Goal: Task Accomplishment & Management: Complete application form

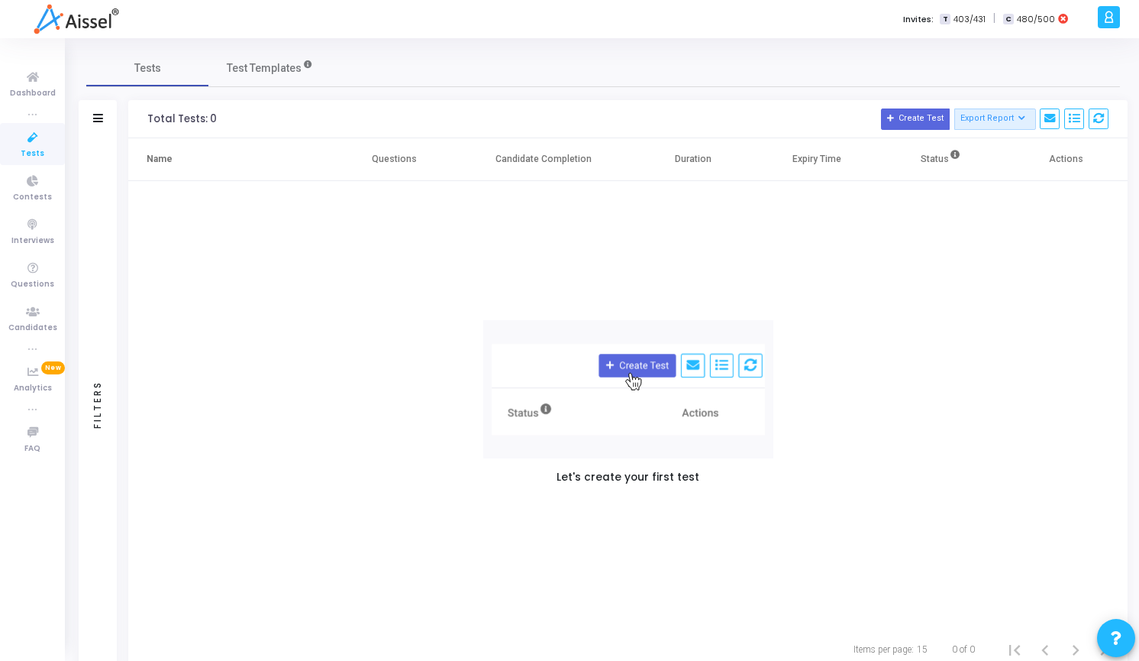
click at [36, 148] on span "Tests" at bounding box center [33, 153] width 24 height 13
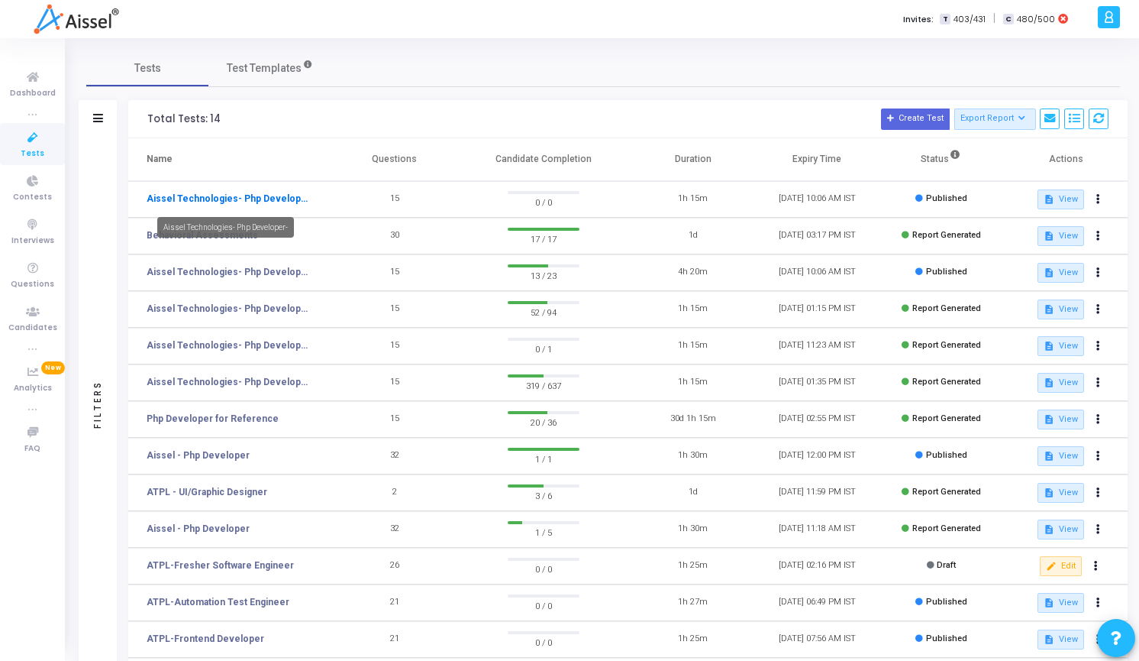
click at [276, 204] on link "Aissel Technologies- Php Developer-" at bounding box center [228, 199] width 162 height 14
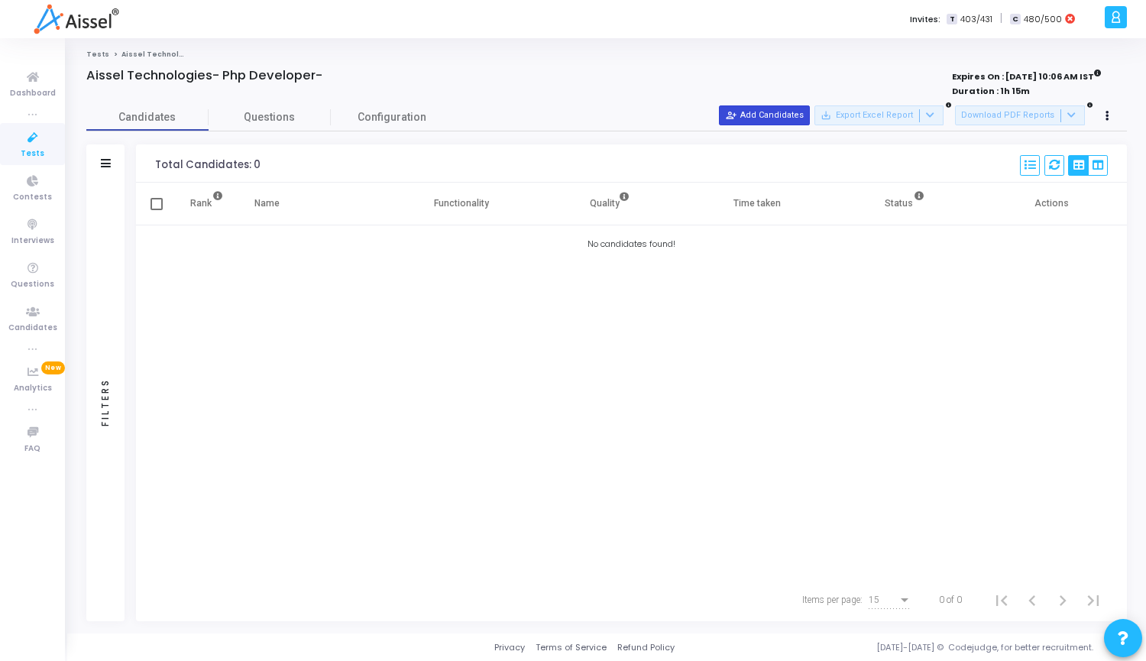
click at [793, 115] on button "person_add_alt Add Candidates" at bounding box center [764, 115] width 91 height 20
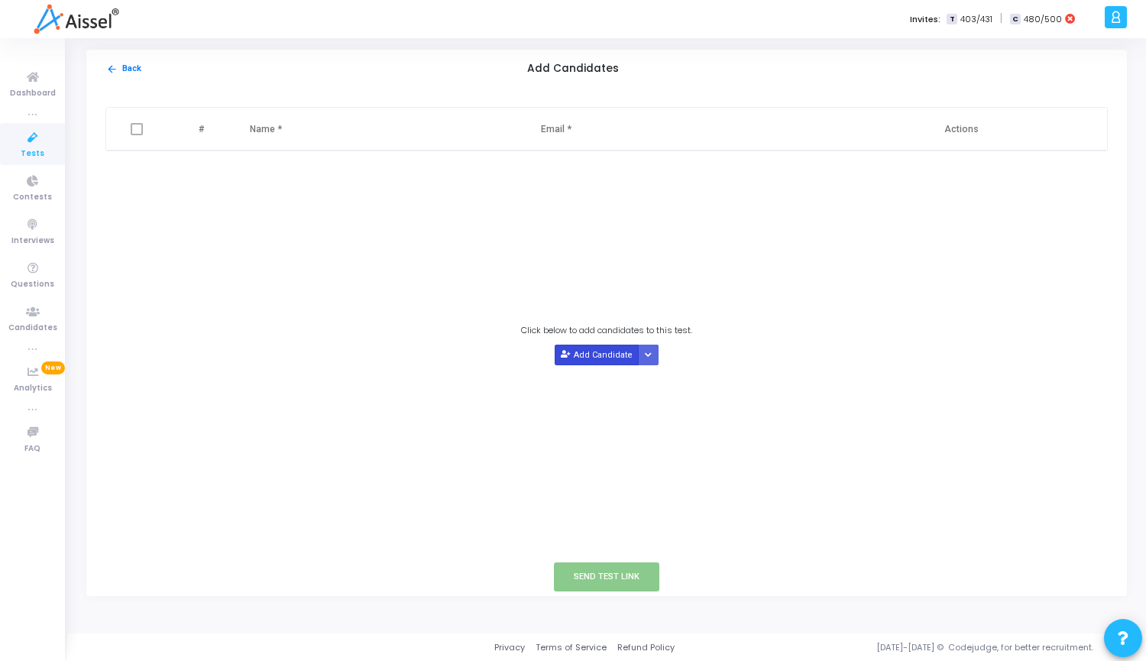
click at [596, 360] on button "Add Candidate" at bounding box center [596, 354] width 84 height 21
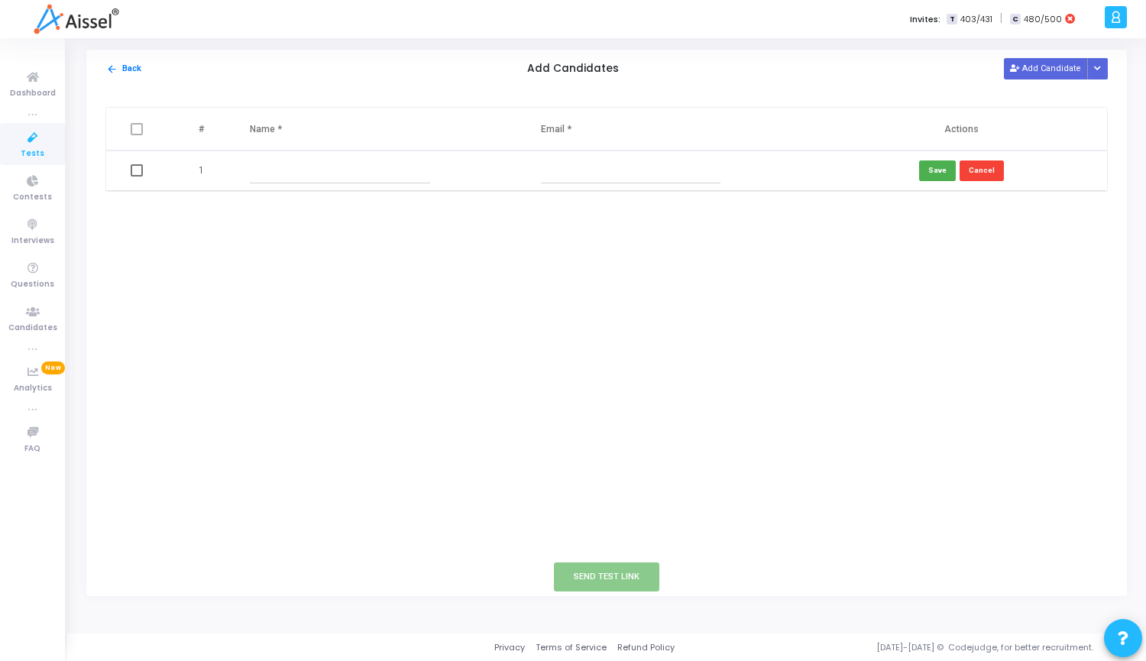
click at [587, 172] on input "text" at bounding box center [631, 170] width 180 height 25
paste input "[EMAIL_ADDRESS][DOMAIN_NAME]"
type input "[EMAIL_ADDRESS][DOMAIN_NAME]"
click at [322, 174] on input "text" at bounding box center [340, 170] width 180 height 25
paste input "NetravatiK"
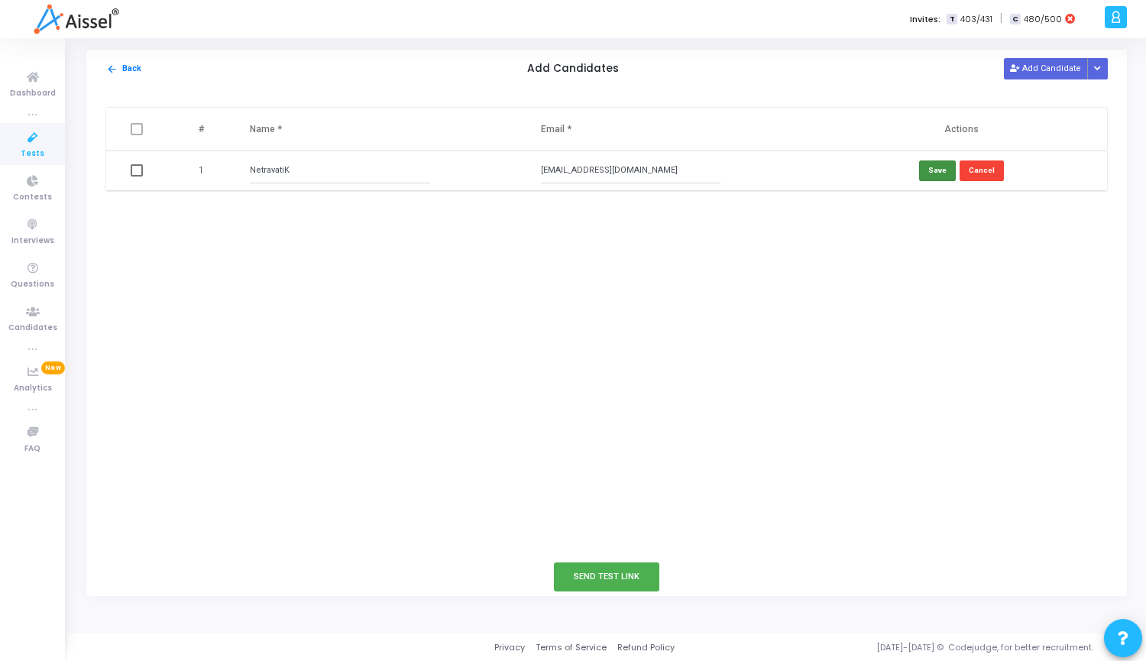
type input "NetravatiK"
click at [950, 170] on button "Save" at bounding box center [937, 170] width 37 height 21
click at [137, 171] on span at bounding box center [137, 170] width 12 height 12
click at [137, 176] on input "checkbox" at bounding box center [136, 176] width 1 height 1
checkbox input "true"
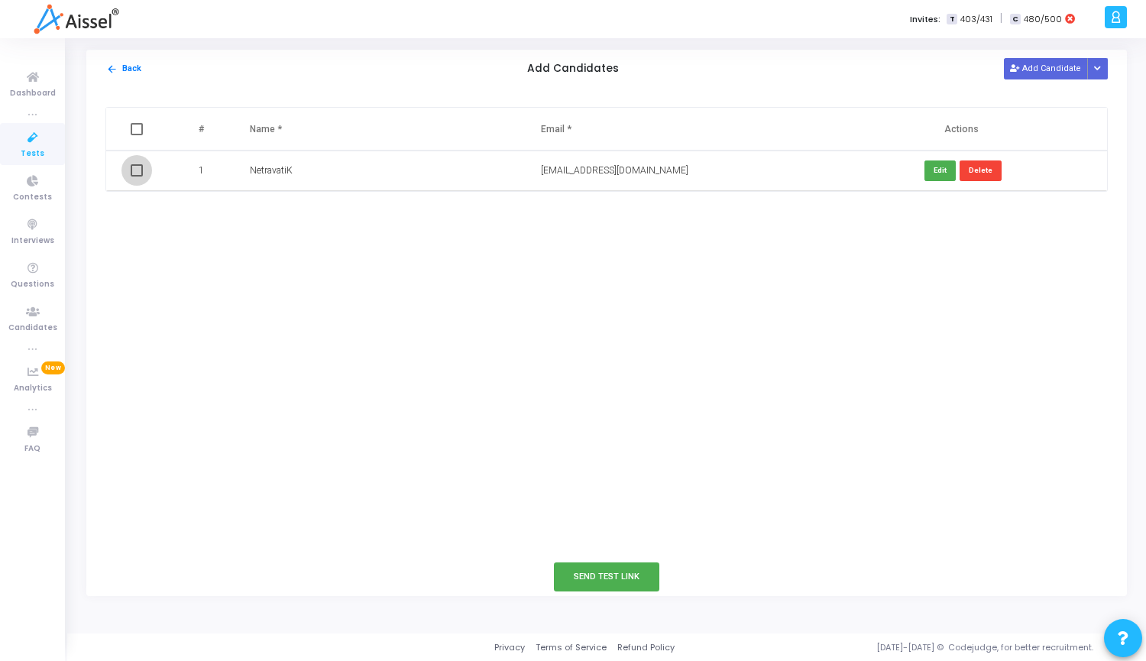
checkbox input "true"
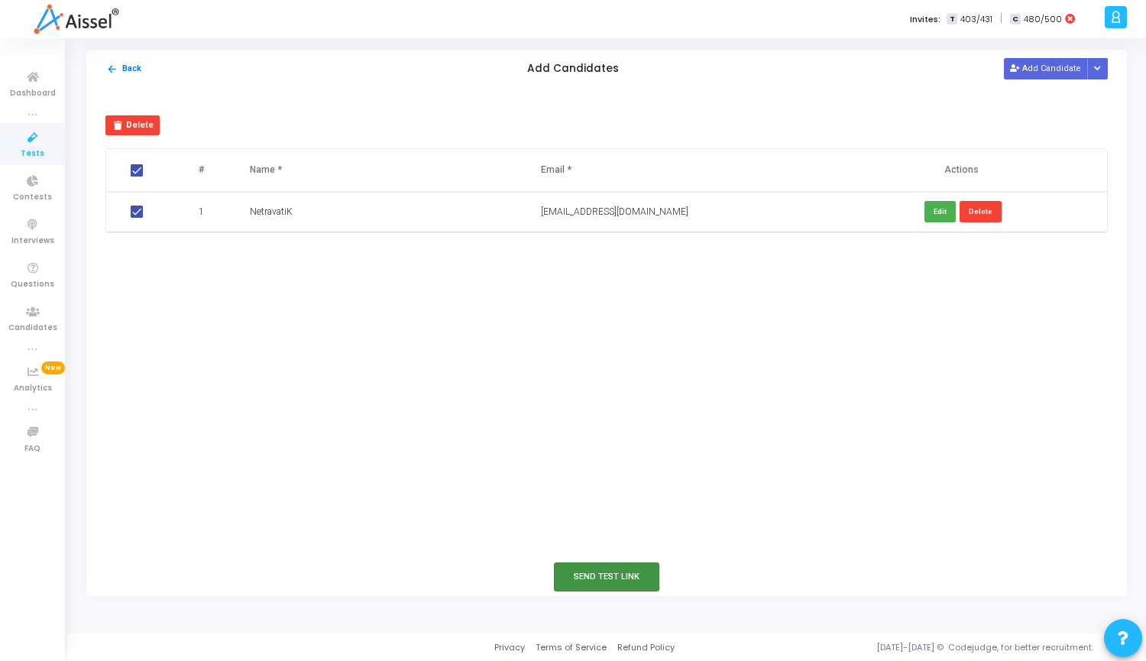
click at [590, 583] on button "Send Test Link" at bounding box center [606, 576] width 105 height 28
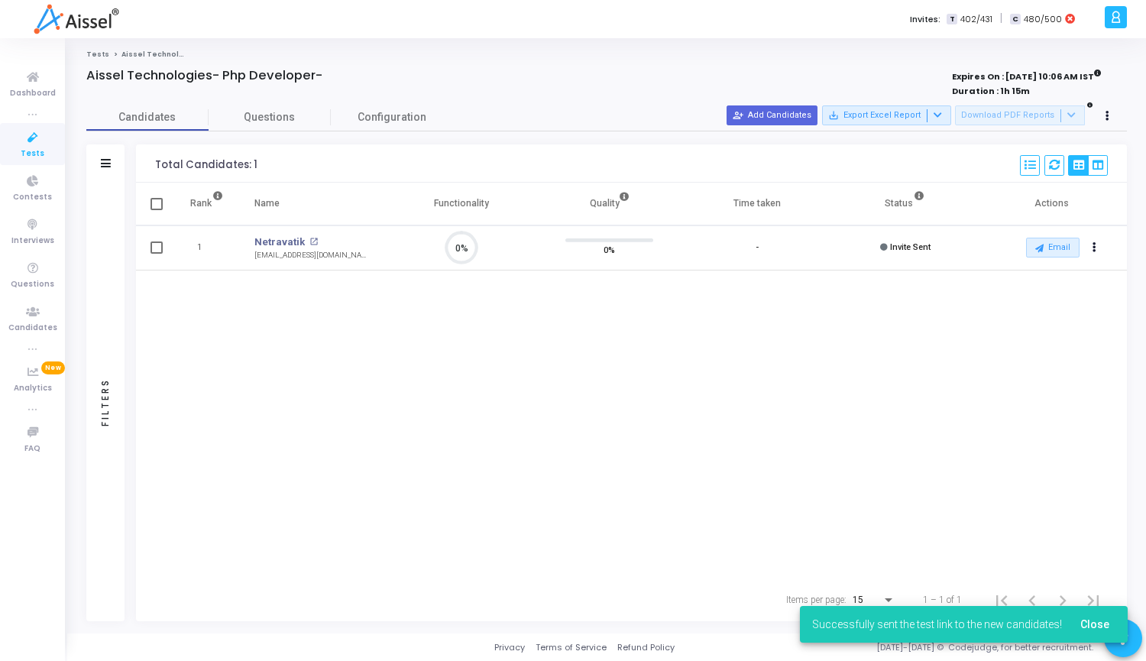
scroll to position [32, 39]
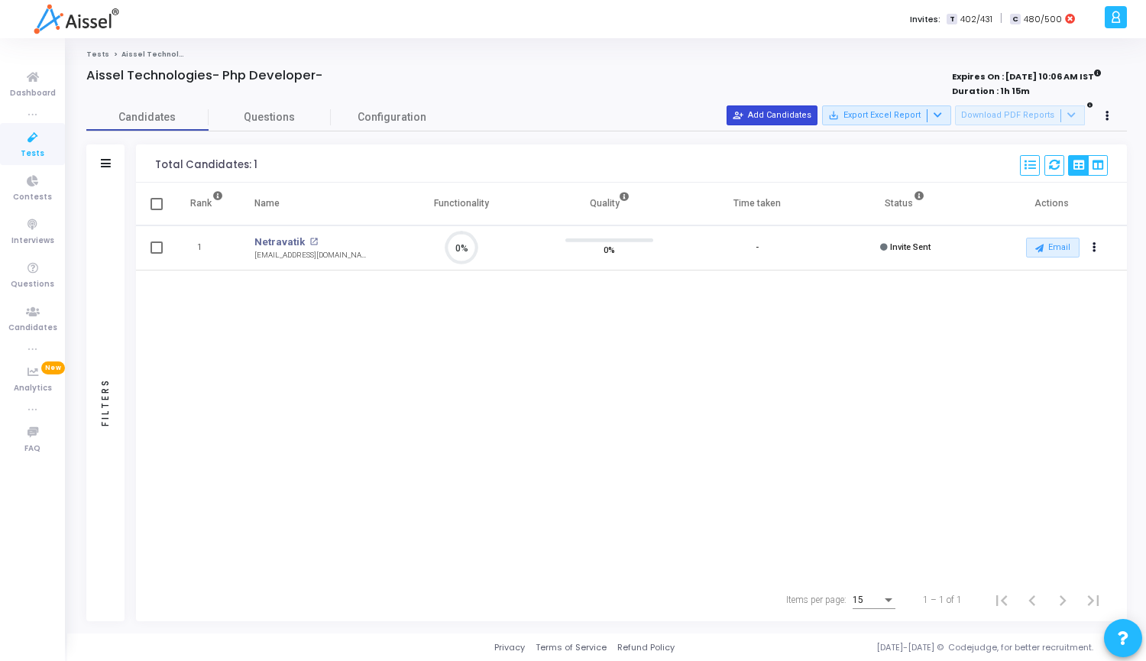
click at [780, 119] on button "person_add_alt Add Candidates" at bounding box center [771, 115] width 91 height 20
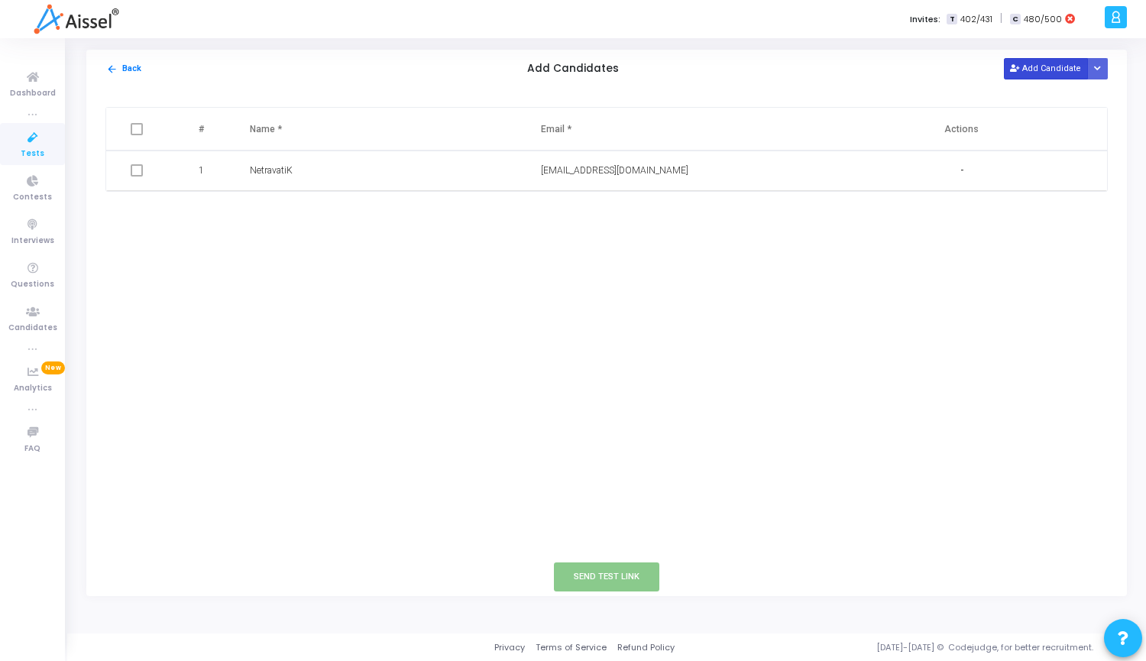
click at [1052, 77] on button "Add Candidate" at bounding box center [1045, 68] width 84 height 21
click at [666, 221] on input "text" at bounding box center [631, 211] width 180 height 25
paste input "[EMAIL_ADDRESS][DOMAIN_NAME]"
type input "[EMAIL_ADDRESS][DOMAIN_NAME]"
click at [341, 213] on input "text" at bounding box center [340, 211] width 180 height 25
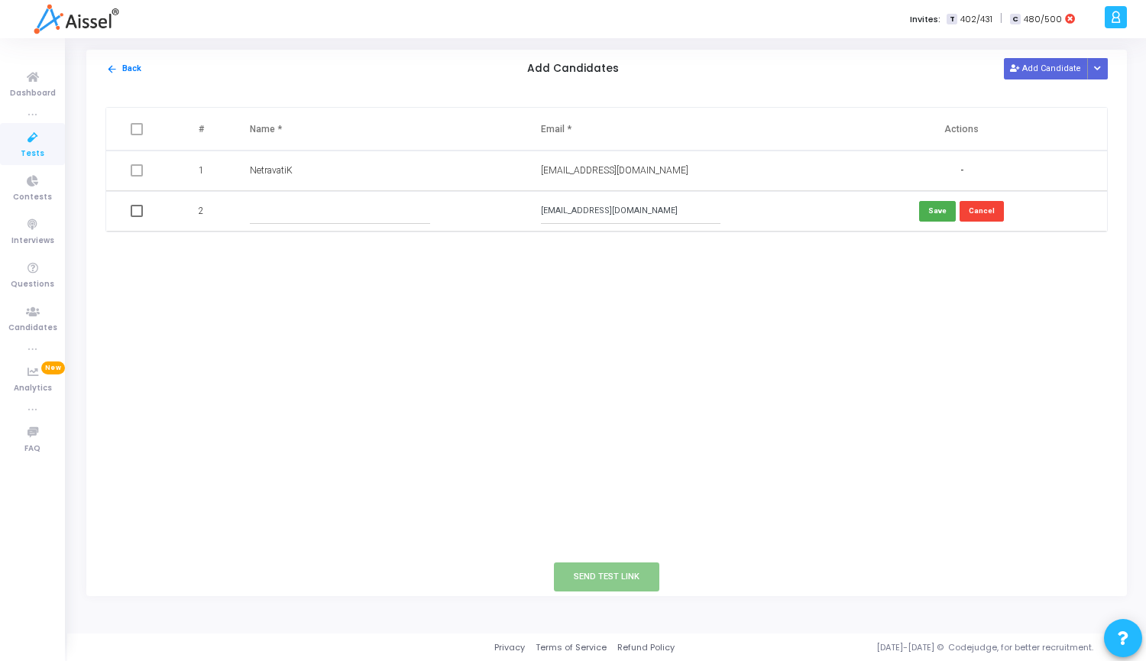
paste input "[PERSON_NAME]"
type input "[PERSON_NAME]"
click at [940, 207] on button "Save" at bounding box center [937, 211] width 37 height 21
click at [137, 212] on span at bounding box center [137, 211] width 12 height 12
click at [137, 217] on input "checkbox" at bounding box center [136, 217] width 1 height 1
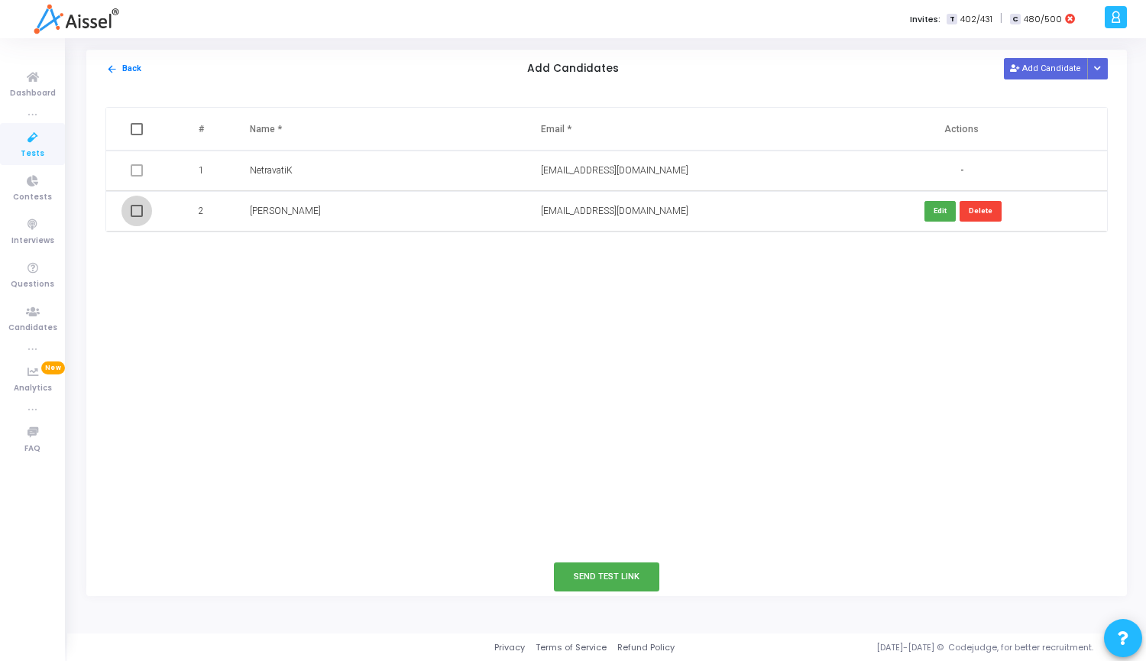
checkbox input "true"
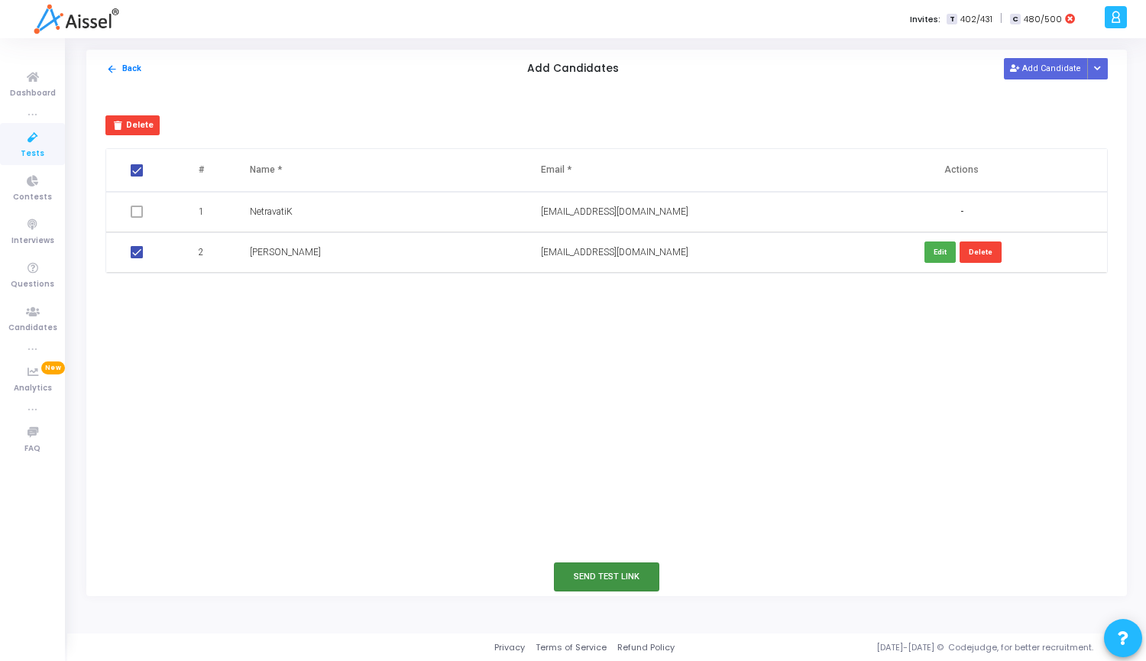
click at [599, 574] on button "Send Test Link" at bounding box center [606, 576] width 105 height 28
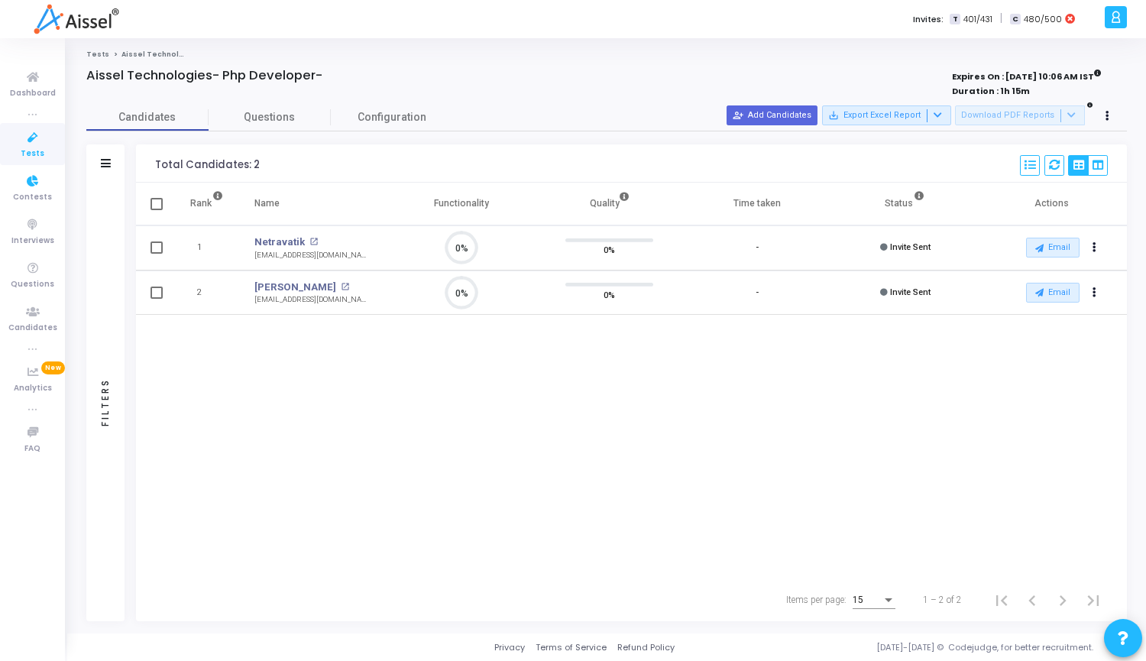
click at [33, 152] on span "Tests" at bounding box center [33, 153] width 24 height 13
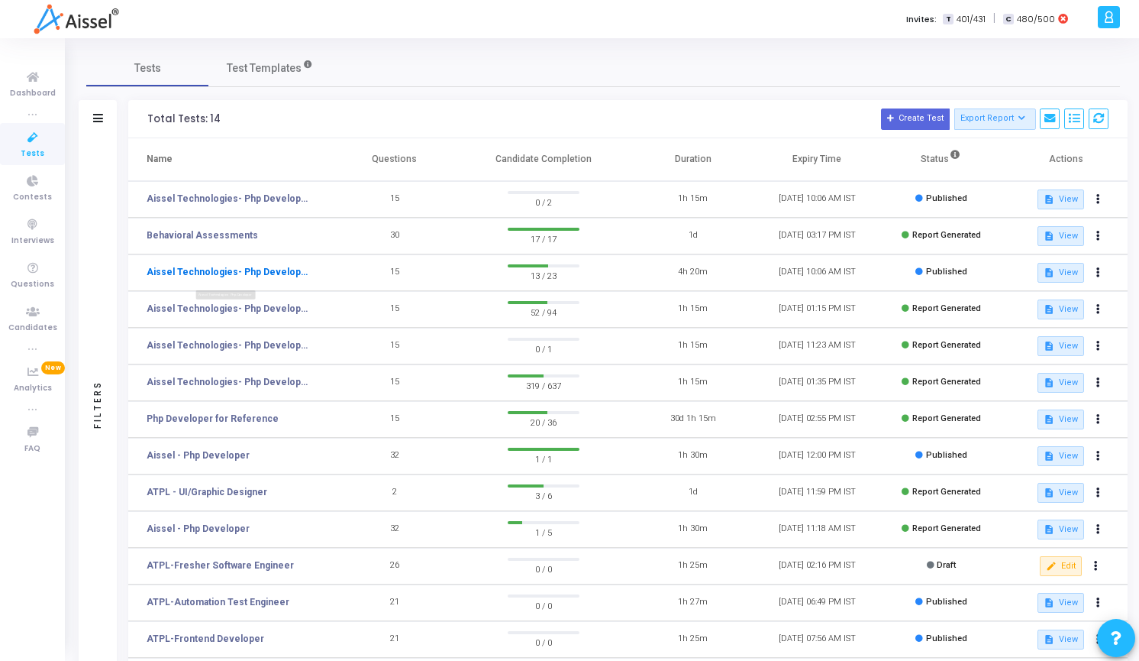
click at [252, 269] on link "Aissel Technologies- Php Developer-" at bounding box center [228, 272] width 162 height 14
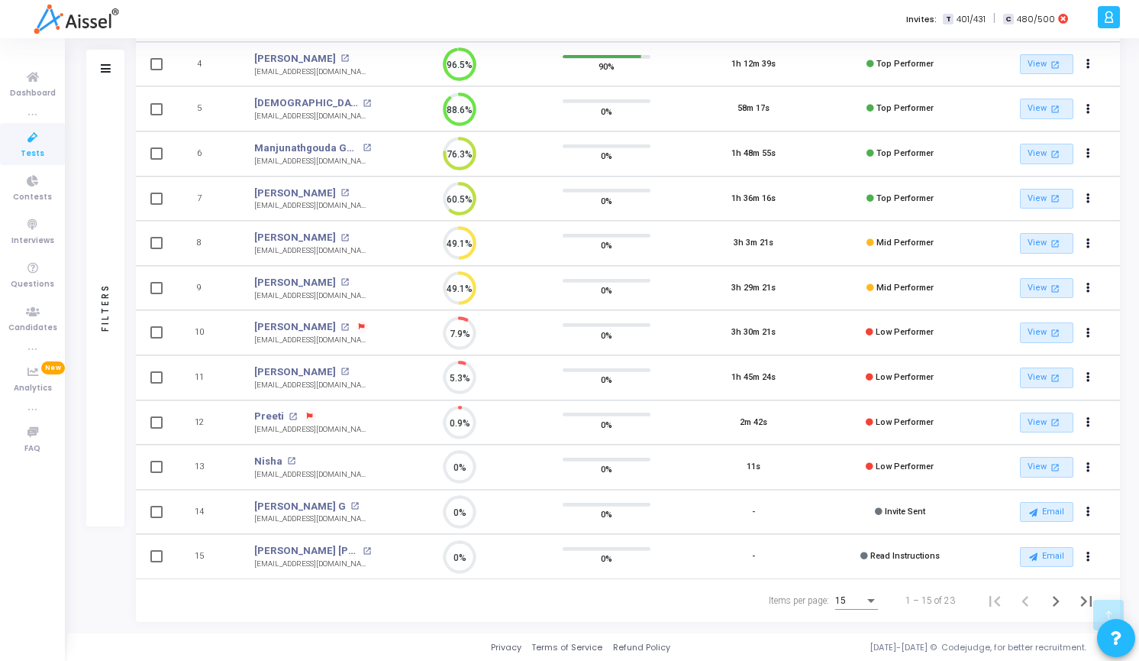
click at [18, 151] on link "Tests" at bounding box center [32, 144] width 65 height 42
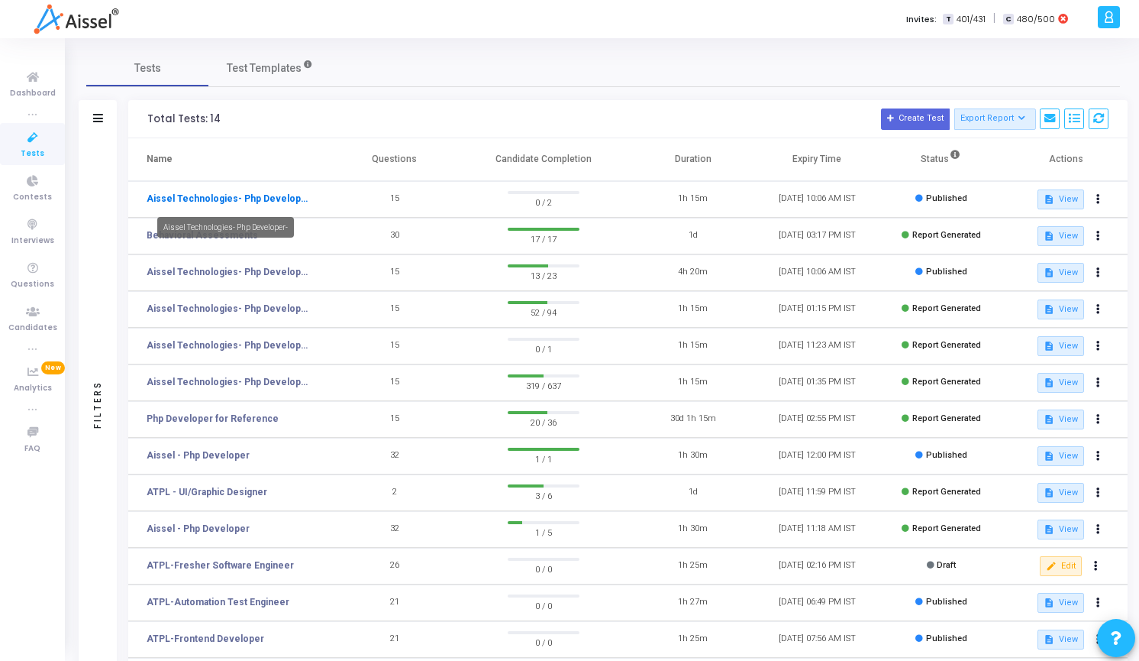
click at [228, 196] on link "Aissel Technologies- Php Developer-" at bounding box center [228, 199] width 162 height 14
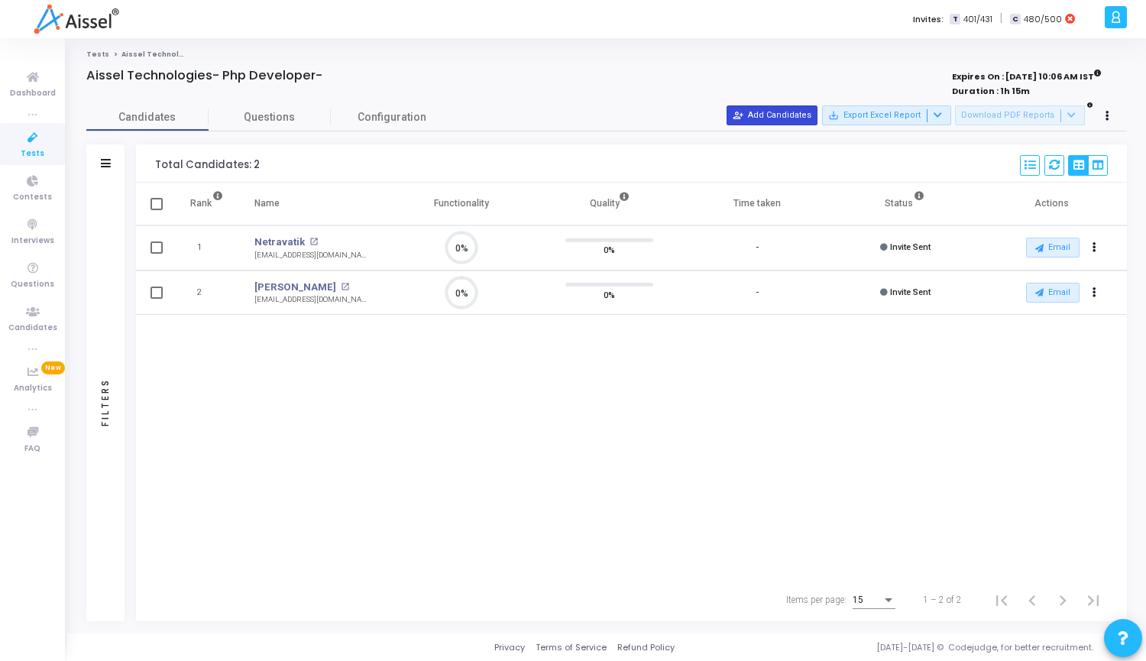
click at [809, 118] on button "person_add_alt Add Candidates" at bounding box center [771, 115] width 91 height 20
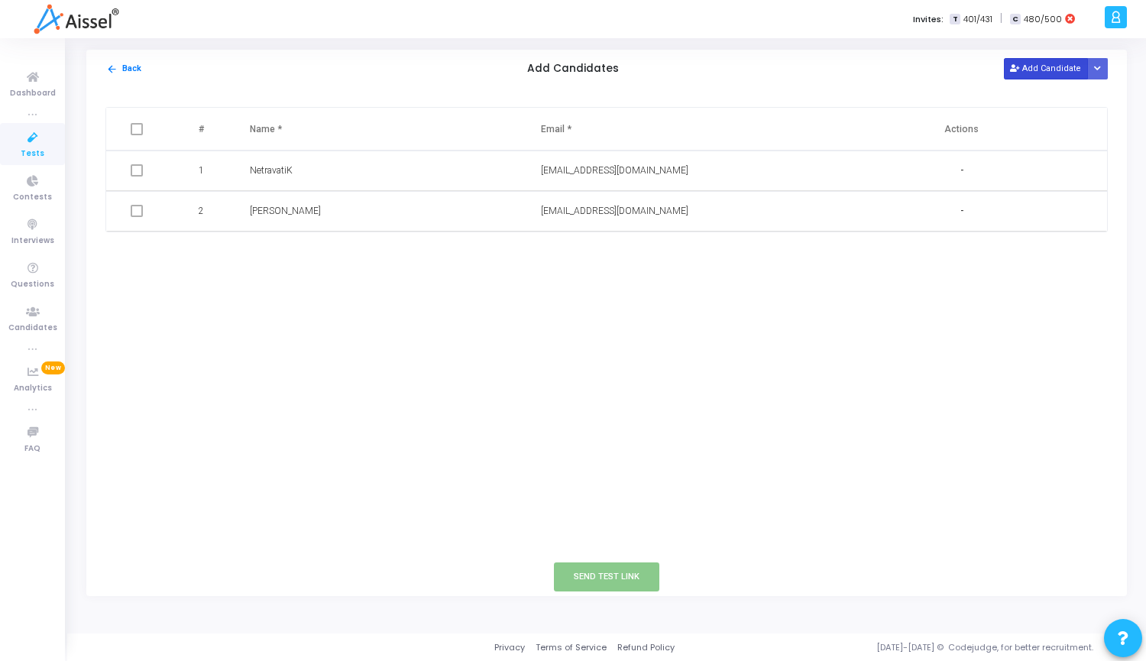
click at [1053, 73] on button "Add Candidate" at bounding box center [1045, 68] width 84 height 21
click at [577, 262] on input "text" at bounding box center [631, 251] width 180 height 25
paste input "[EMAIL_ADDRESS][DOMAIN_NAME]"
type input "[EMAIL_ADDRESS][DOMAIN_NAME]"
click at [341, 247] on input "text" at bounding box center [340, 251] width 180 height 25
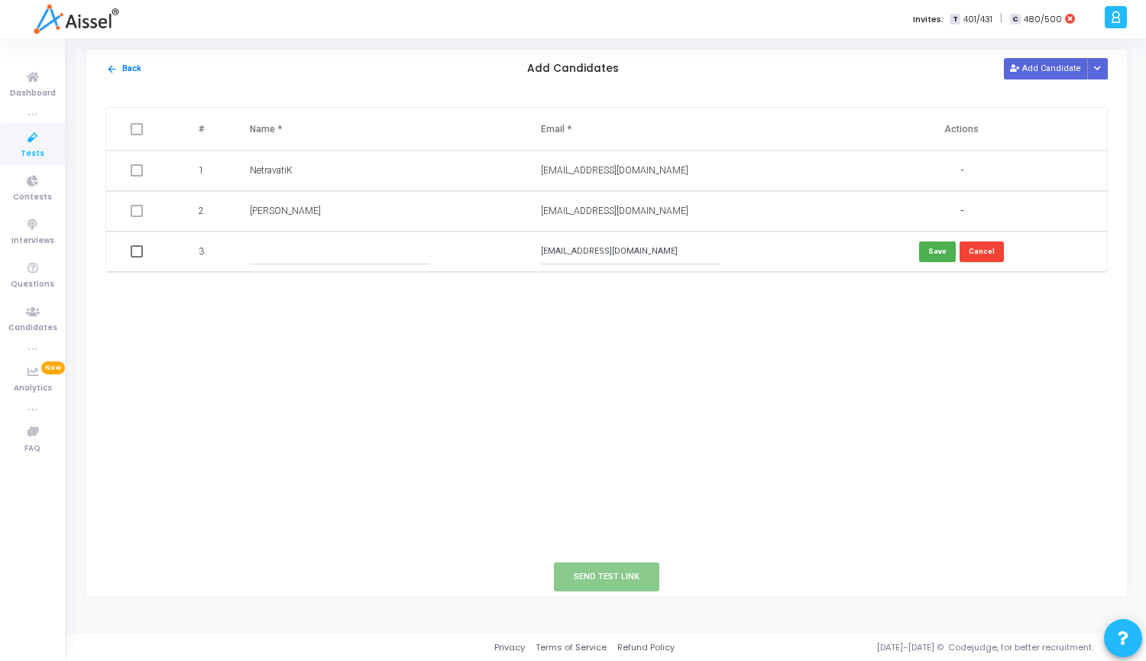
paste input "[PERSON_NAME]"
type input "[PERSON_NAME]"
click at [934, 258] on button "Save" at bounding box center [937, 251] width 37 height 21
click at [131, 253] on span at bounding box center [137, 251] width 12 height 12
click at [136, 257] on input "checkbox" at bounding box center [136, 257] width 1 height 1
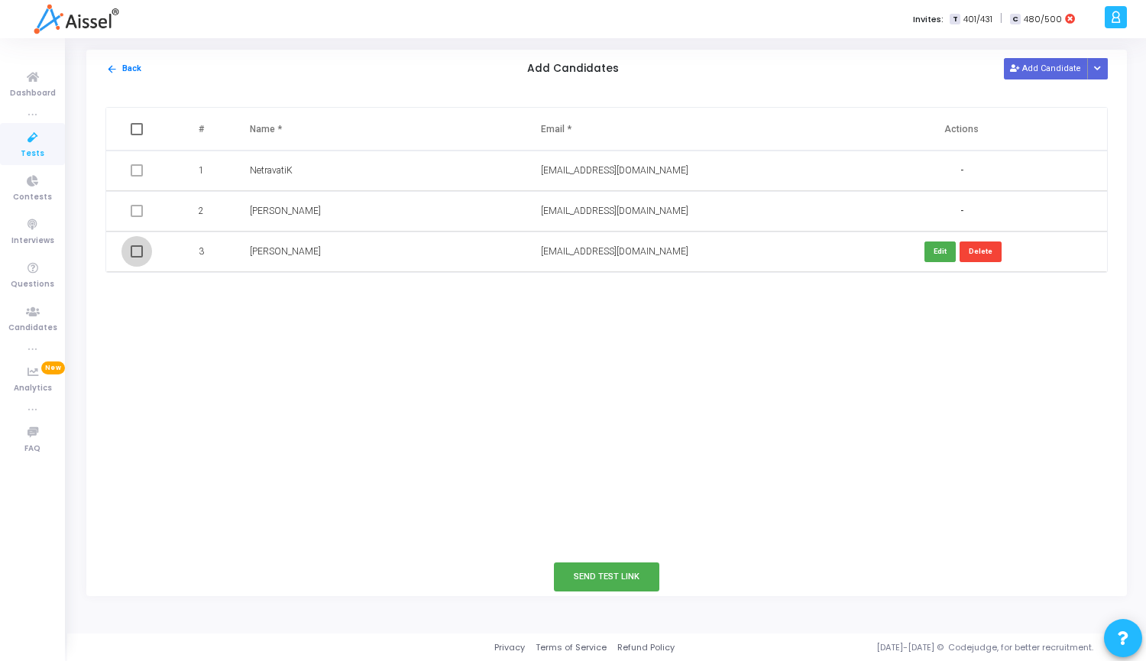
checkbox input "true"
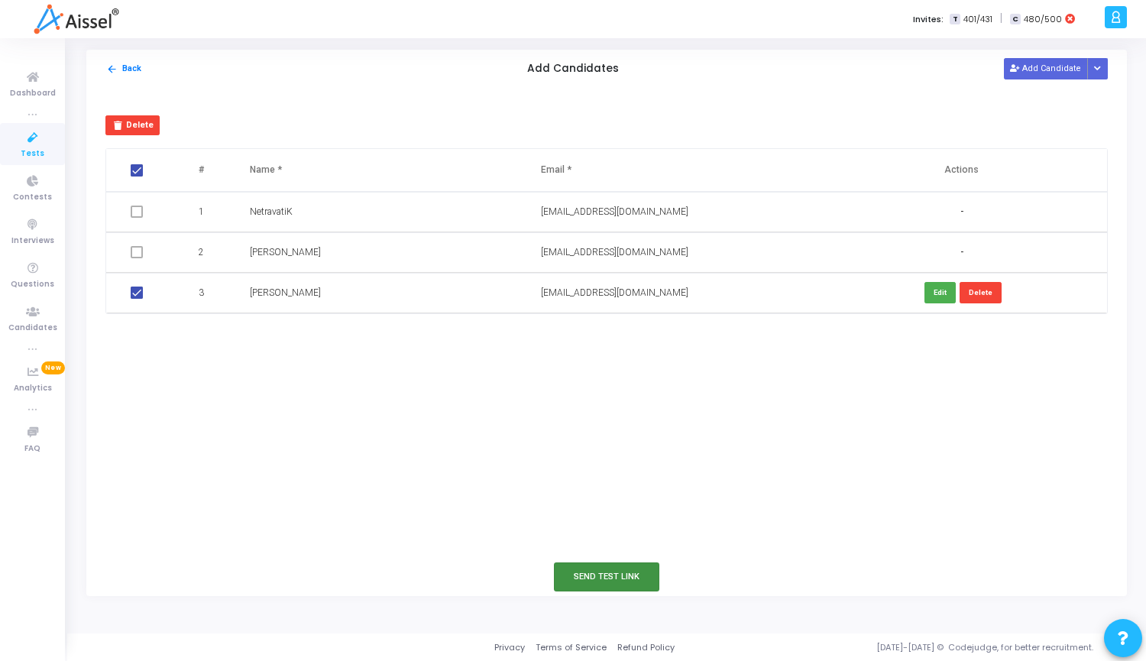
click at [590, 570] on button "Send Test Link" at bounding box center [606, 576] width 105 height 28
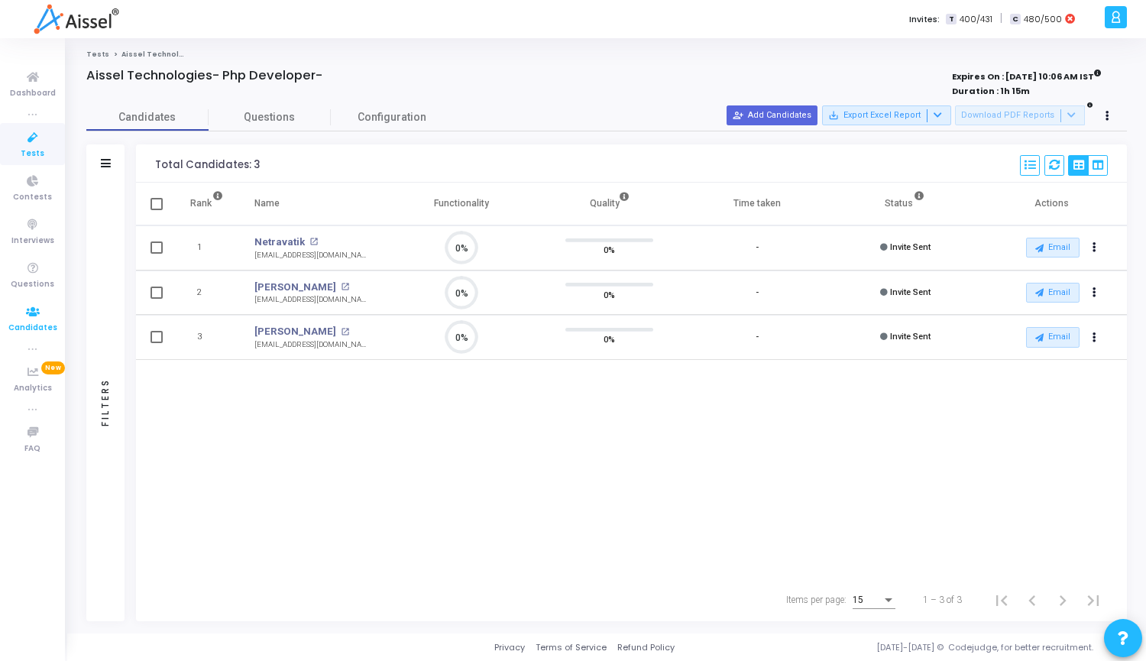
scroll to position [7, 7]
click at [804, 111] on button "person_add_alt Add Candidates" at bounding box center [771, 115] width 91 height 20
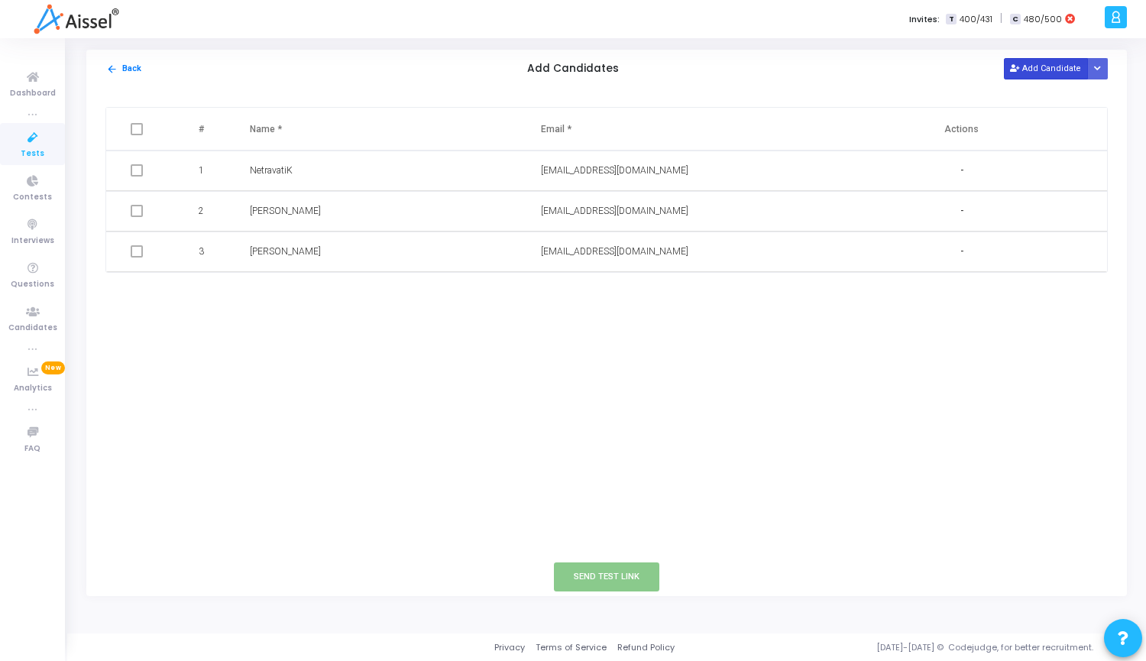
click at [1030, 64] on button "Add Candidate" at bounding box center [1045, 68] width 84 height 21
click at [630, 291] on input "text" at bounding box center [631, 292] width 180 height 25
paste input "[EMAIL_ADDRESS][DOMAIN_NAME]"
type input "[EMAIL_ADDRESS][DOMAIN_NAME]"
click at [322, 289] on input "text" at bounding box center [340, 292] width 180 height 25
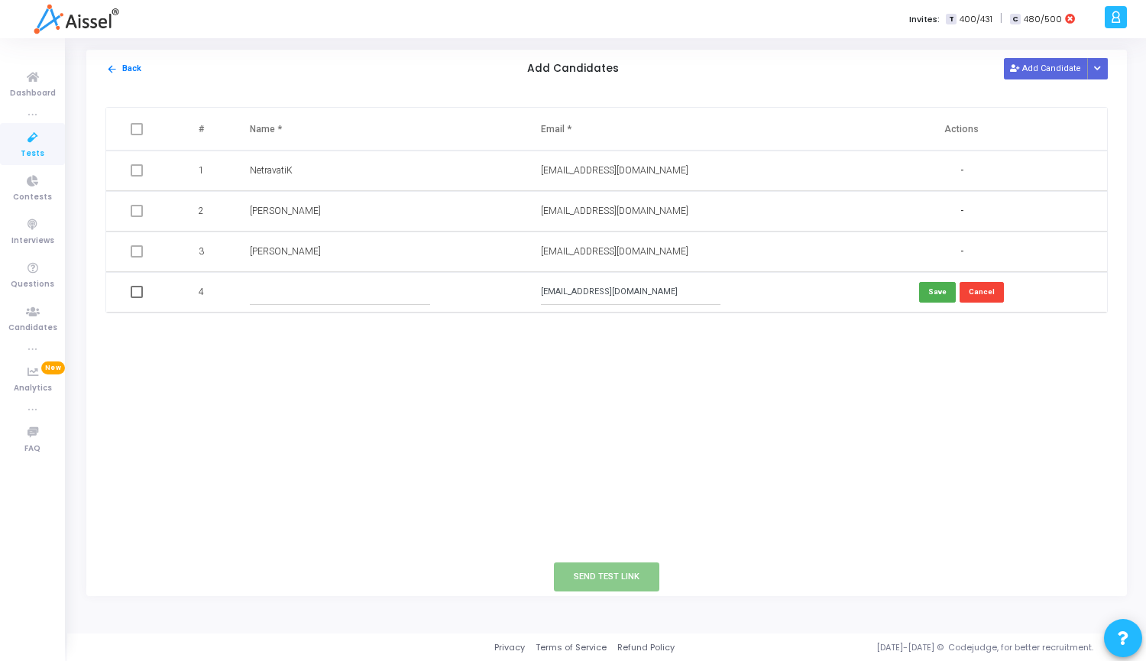
paste input "[PERSON_NAME]"
type input "[PERSON_NAME]"
click at [935, 292] on button "Save" at bounding box center [937, 292] width 37 height 21
click at [141, 298] on span at bounding box center [137, 292] width 12 height 12
click at [137, 298] on input "checkbox" at bounding box center [136, 298] width 1 height 1
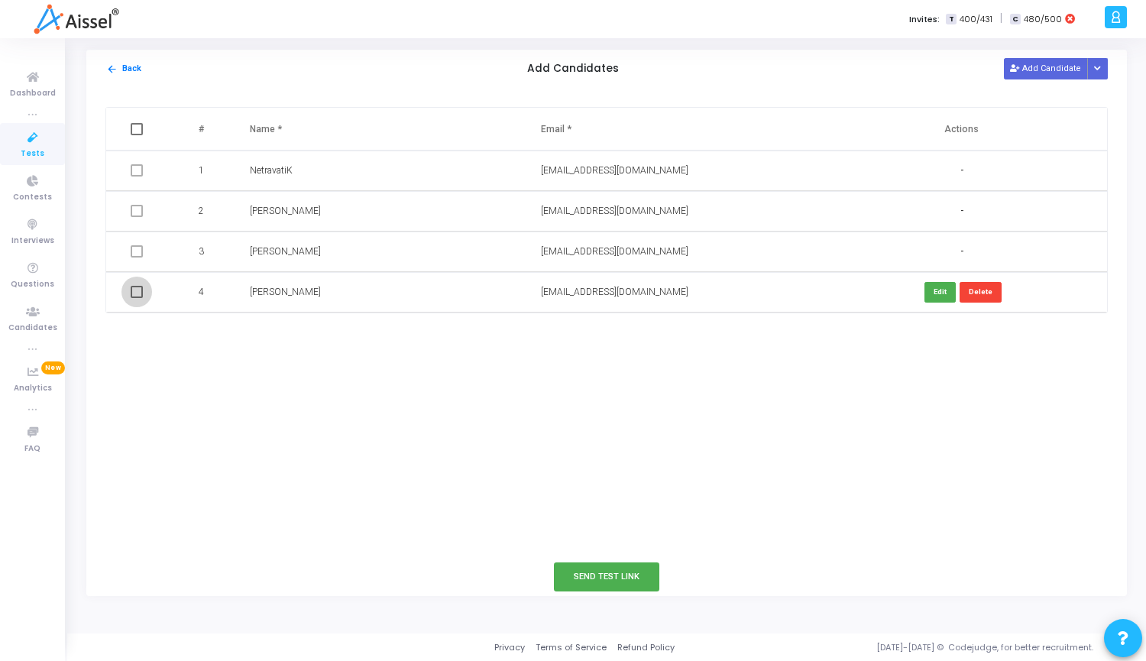
checkbox input "true"
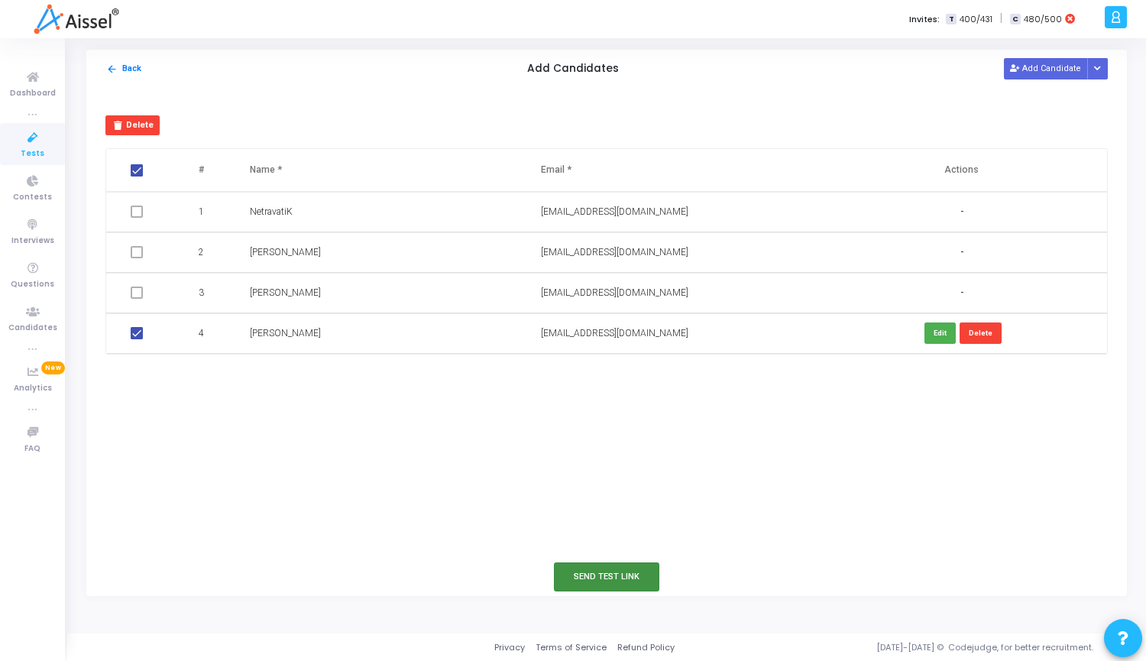
click at [603, 574] on button "Send Test Link" at bounding box center [606, 576] width 105 height 28
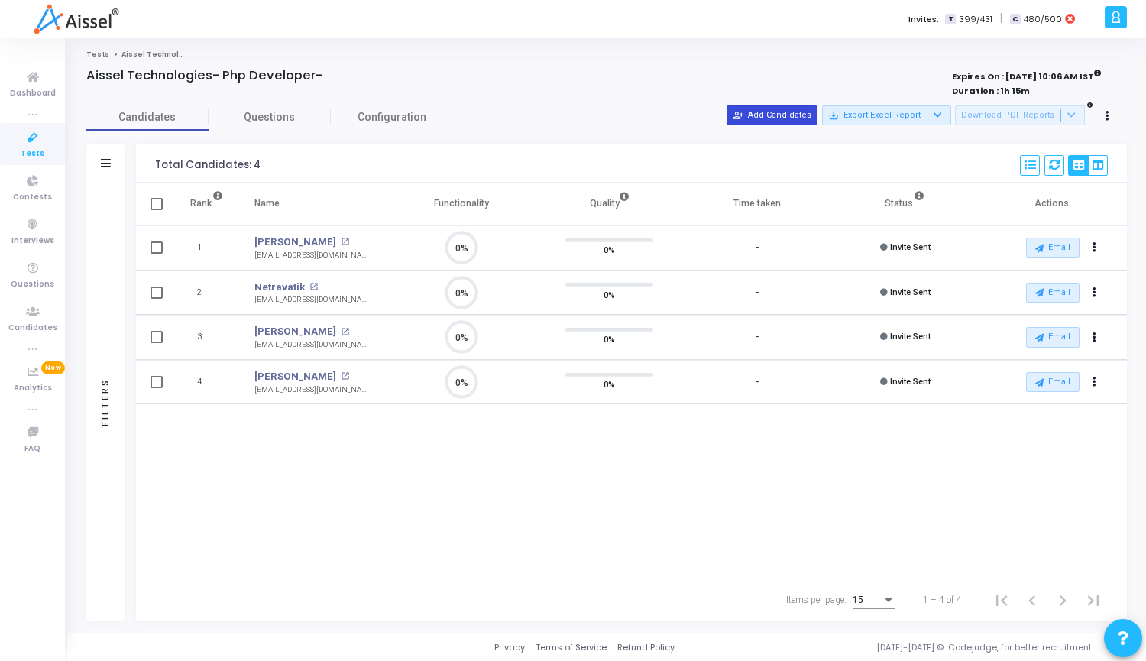
click at [814, 111] on button "person_add_alt Add Candidates" at bounding box center [771, 115] width 91 height 20
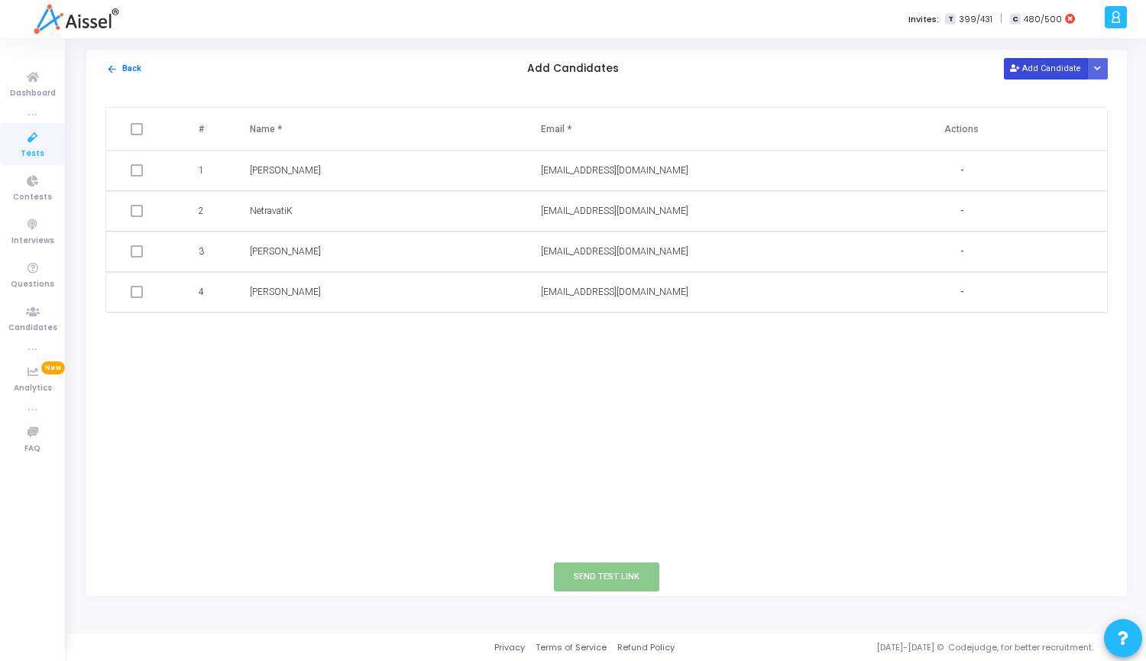
click at [1052, 63] on button "Add Candidate" at bounding box center [1045, 68] width 84 height 21
click at [577, 342] on input "text" at bounding box center [631, 332] width 180 height 25
paste input "[EMAIL_ADDRESS][DOMAIN_NAME]"
type input "[EMAIL_ADDRESS][DOMAIN_NAME]"
click at [360, 330] on input "text" at bounding box center [340, 332] width 180 height 25
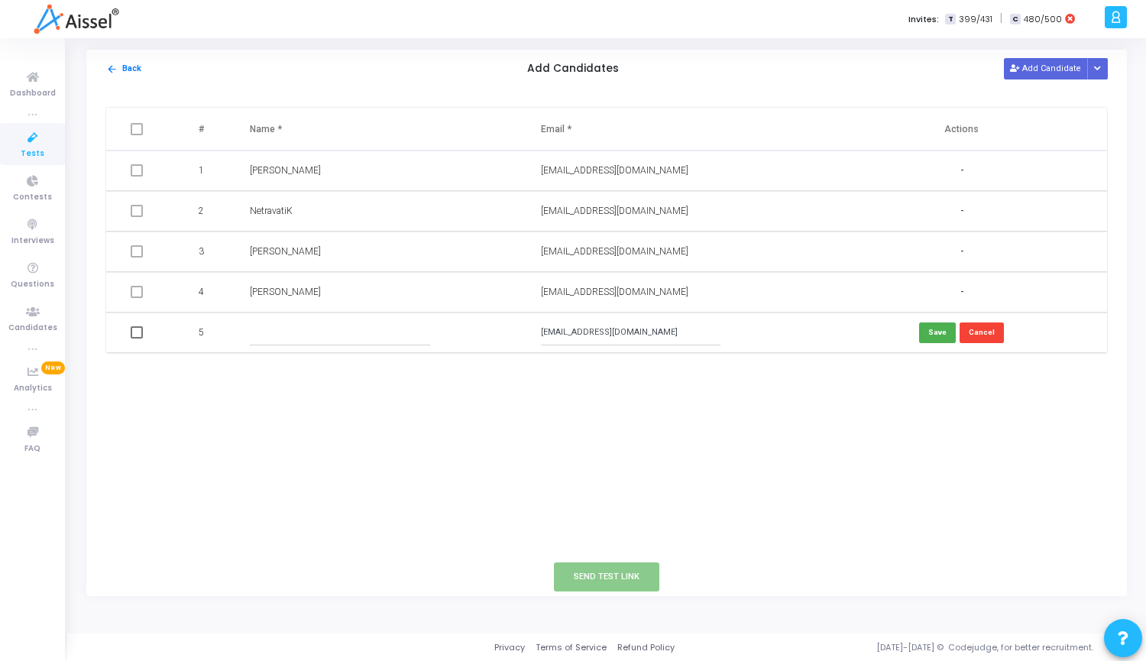
paste input "[PERSON_NAME]"
type input "[PERSON_NAME]"
click at [948, 338] on button "Save" at bounding box center [937, 332] width 37 height 21
click at [137, 329] on span at bounding box center [137, 332] width 12 height 12
click at [137, 338] on input "checkbox" at bounding box center [136, 338] width 1 height 1
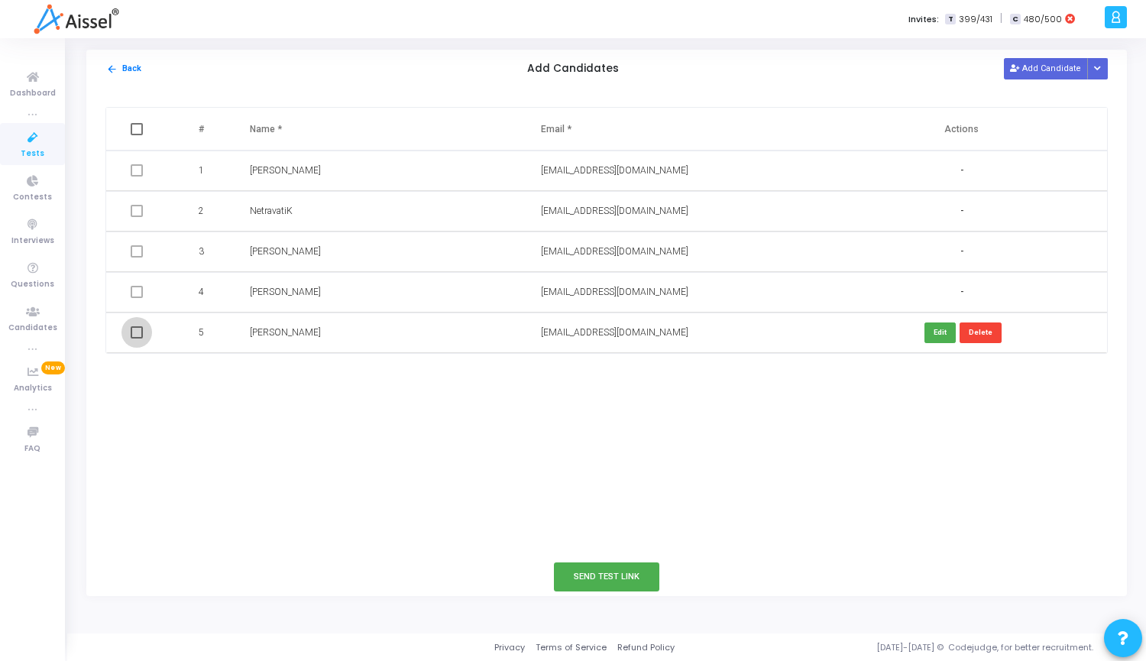
checkbox input "true"
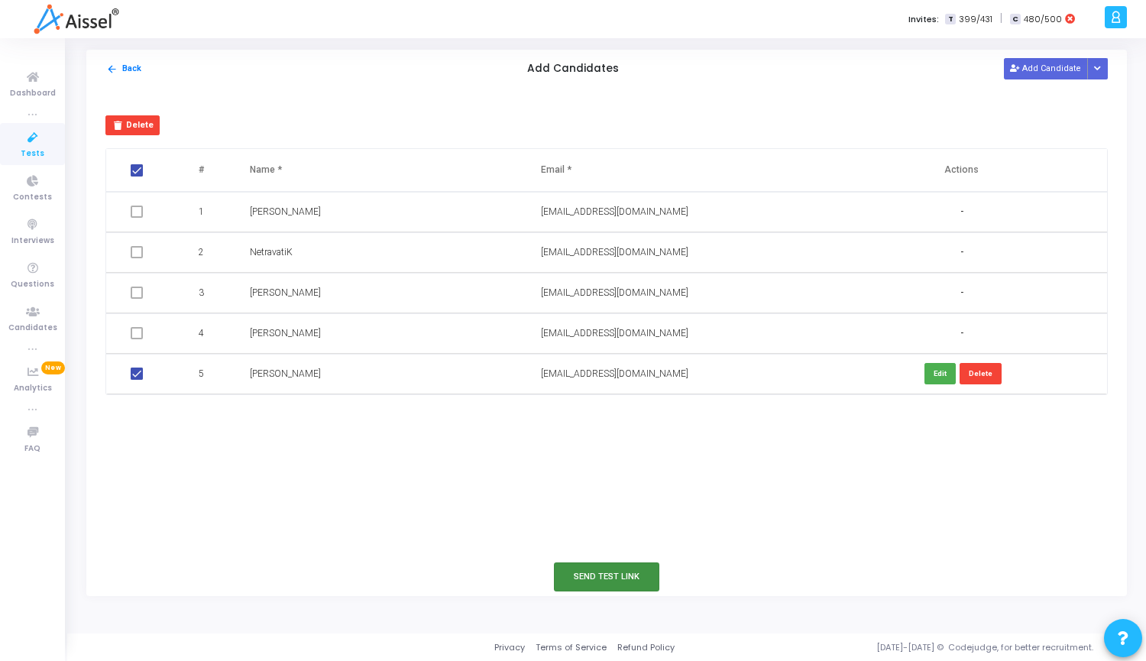
click at [624, 577] on button "Send Test Link" at bounding box center [606, 576] width 105 height 28
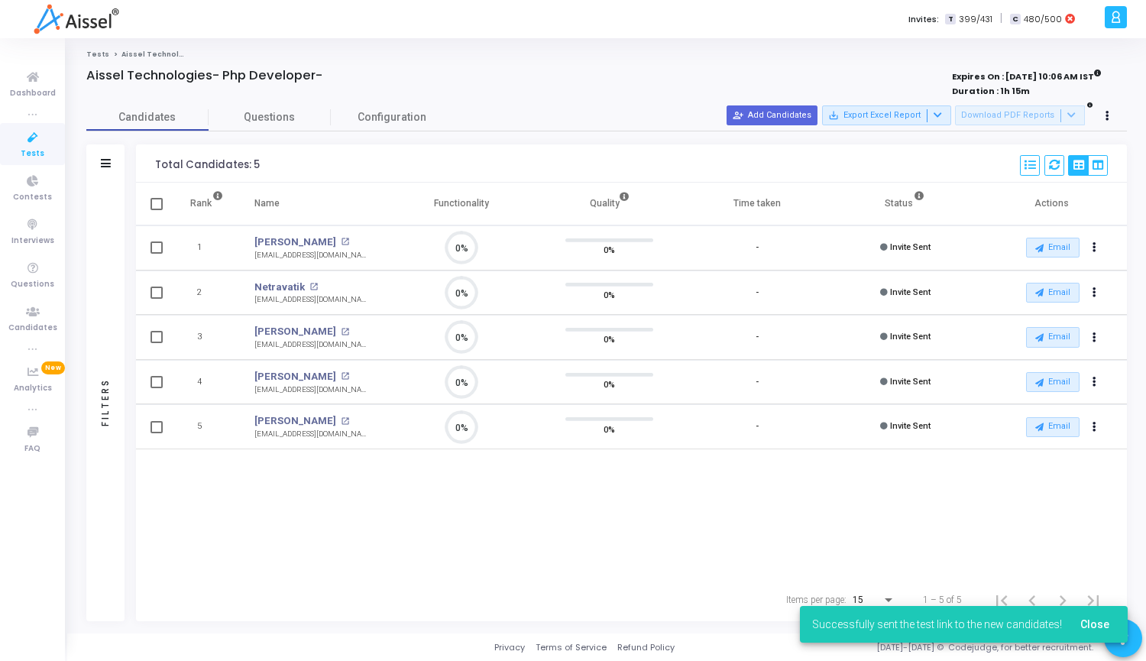
scroll to position [32, 39]
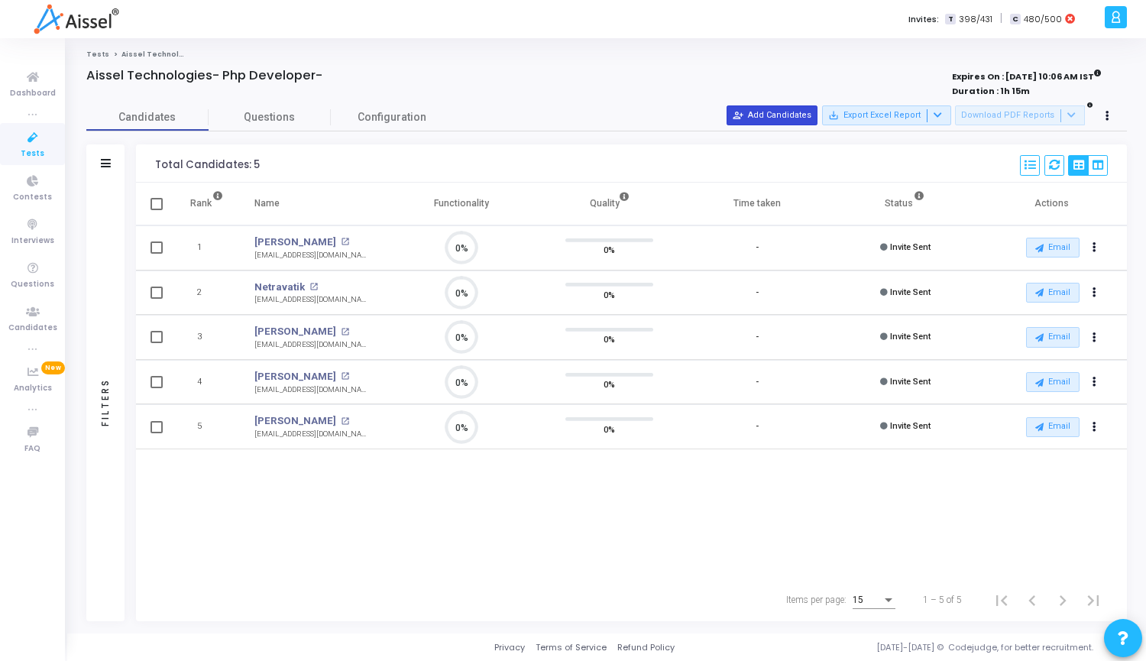
click at [801, 114] on button "person_add_alt Add Candidates" at bounding box center [771, 115] width 91 height 20
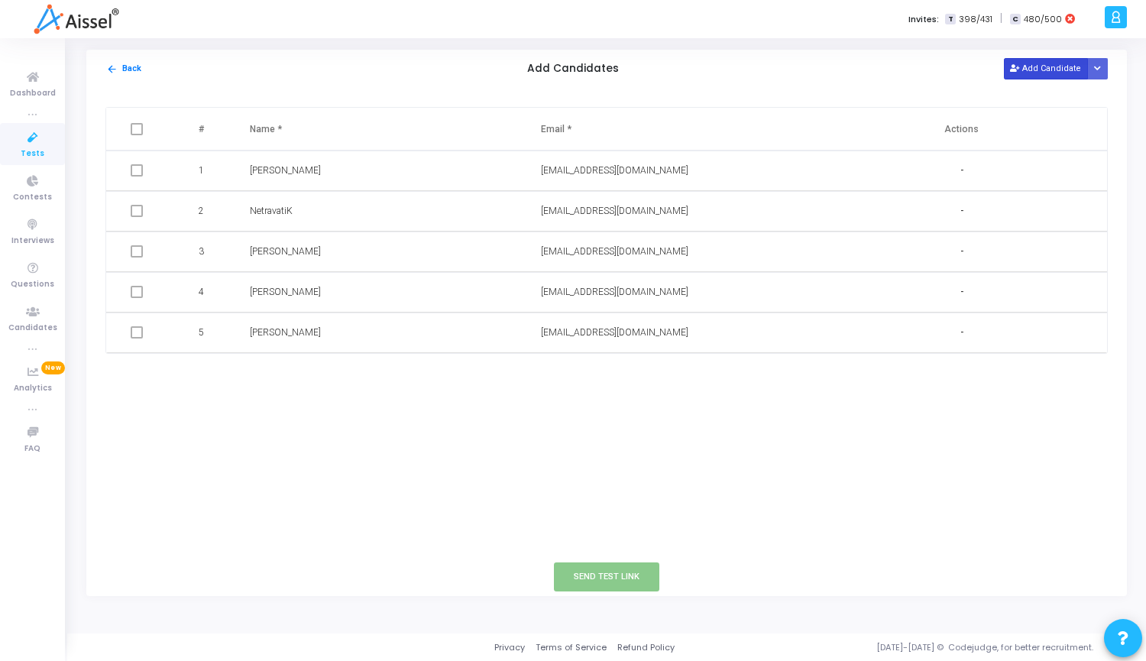
click at [1029, 71] on button "Add Candidate" at bounding box center [1045, 68] width 84 height 21
click at [646, 371] on input "text" at bounding box center [631, 372] width 180 height 25
paste input "[EMAIL_ADDRESS][DOMAIN_NAME] |"
type input "[EMAIL_ADDRESS][DOMAIN_NAME] |"
click at [347, 376] on input "text" at bounding box center [340, 372] width 180 height 25
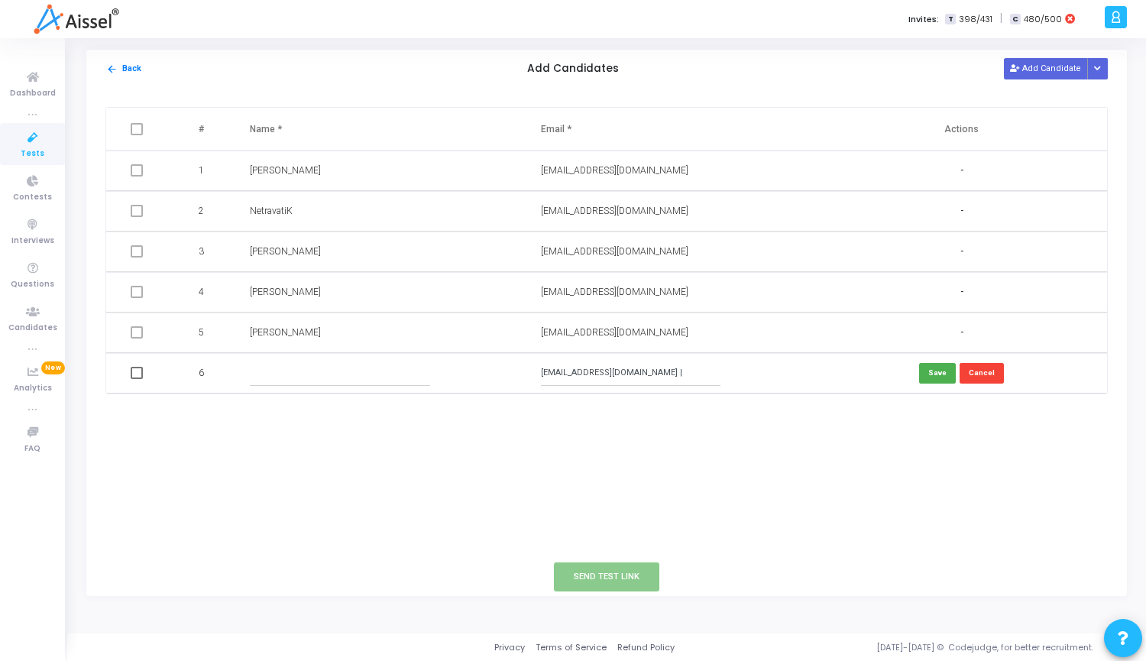
paste input "SACHIN [PERSON_NAME]"
type input "SACHIN [PERSON_NAME]"
click at [942, 375] on button "Save" at bounding box center [937, 373] width 37 height 21
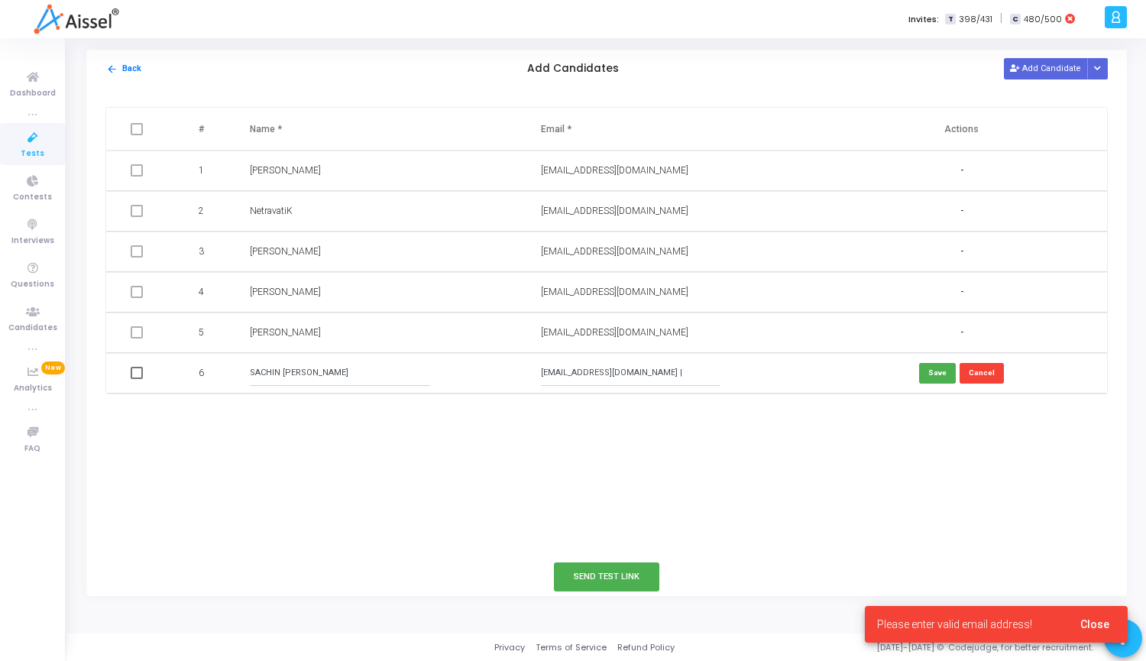
click at [651, 378] on input "[EMAIL_ADDRESS][DOMAIN_NAME] |" at bounding box center [631, 372] width 180 height 25
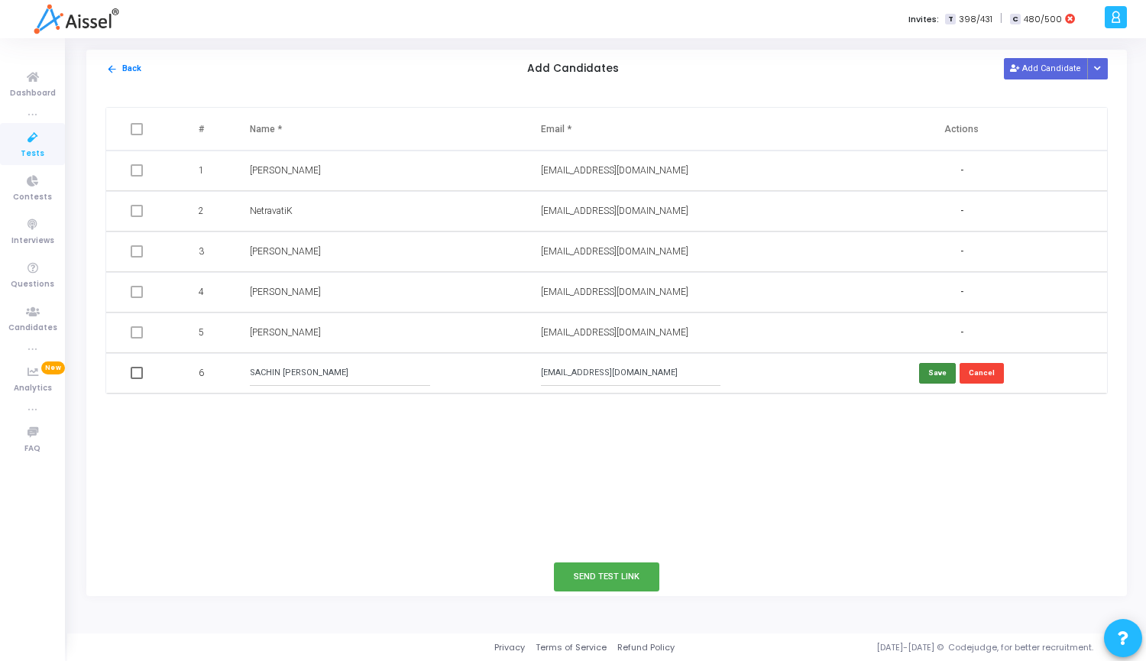
type input "[EMAIL_ADDRESS][DOMAIN_NAME]"
click at [941, 370] on button "Save" at bounding box center [937, 373] width 37 height 21
click at [137, 372] on span at bounding box center [137, 373] width 12 height 12
click at [137, 379] on input "checkbox" at bounding box center [136, 379] width 1 height 1
checkbox input "true"
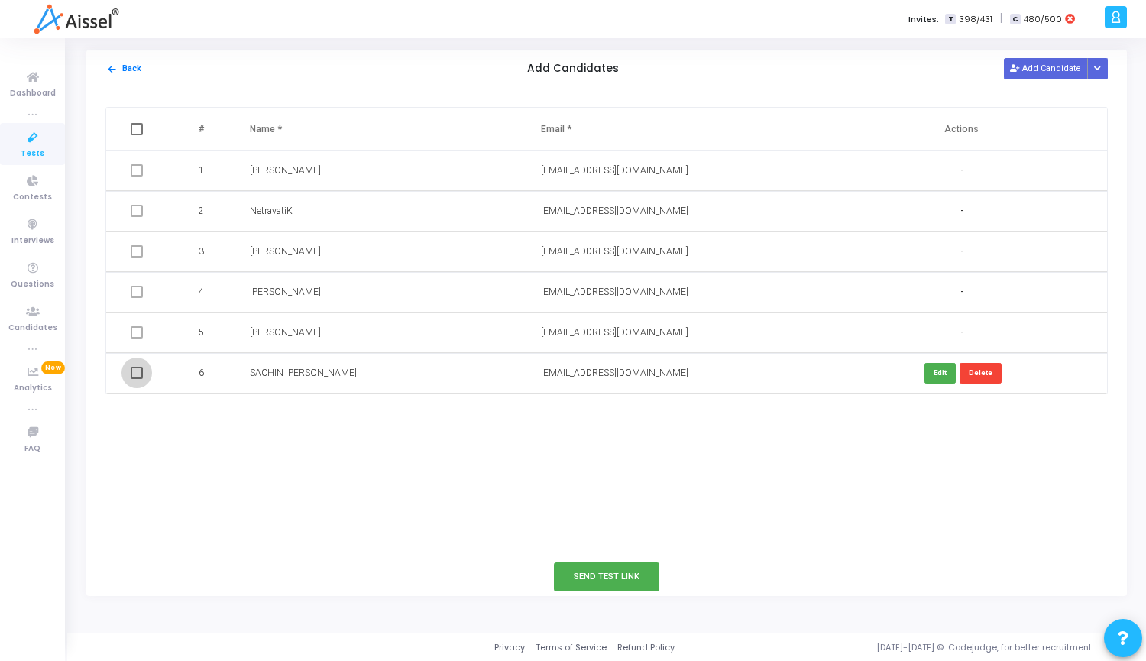
checkbox input "true"
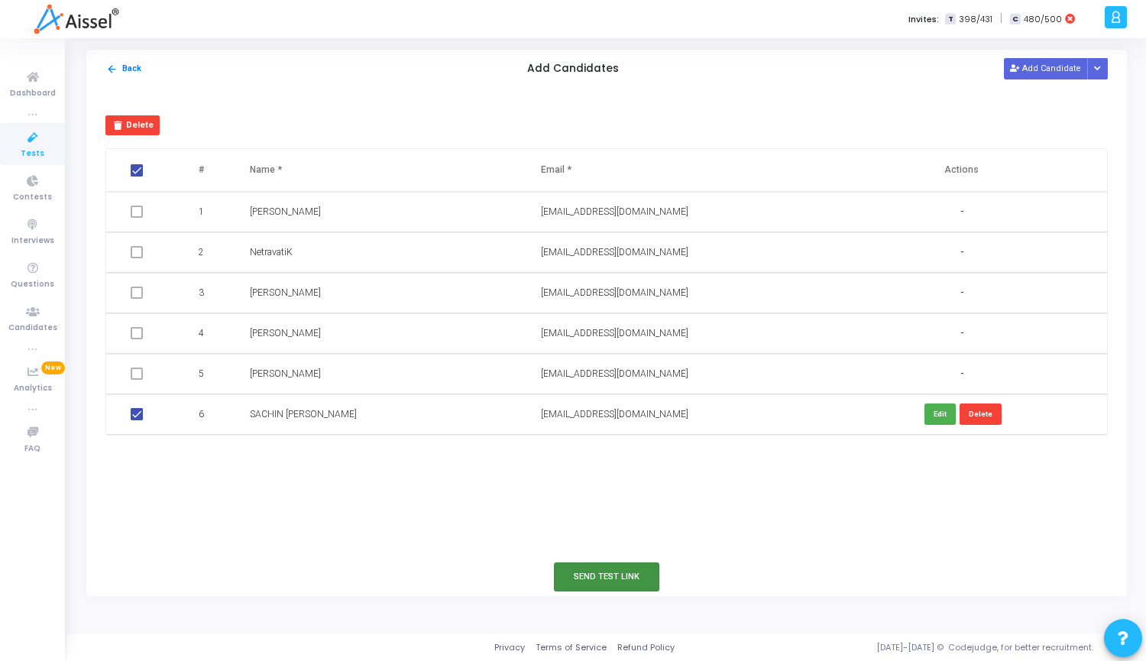
click at [594, 565] on button "Send Test Link" at bounding box center [606, 576] width 105 height 28
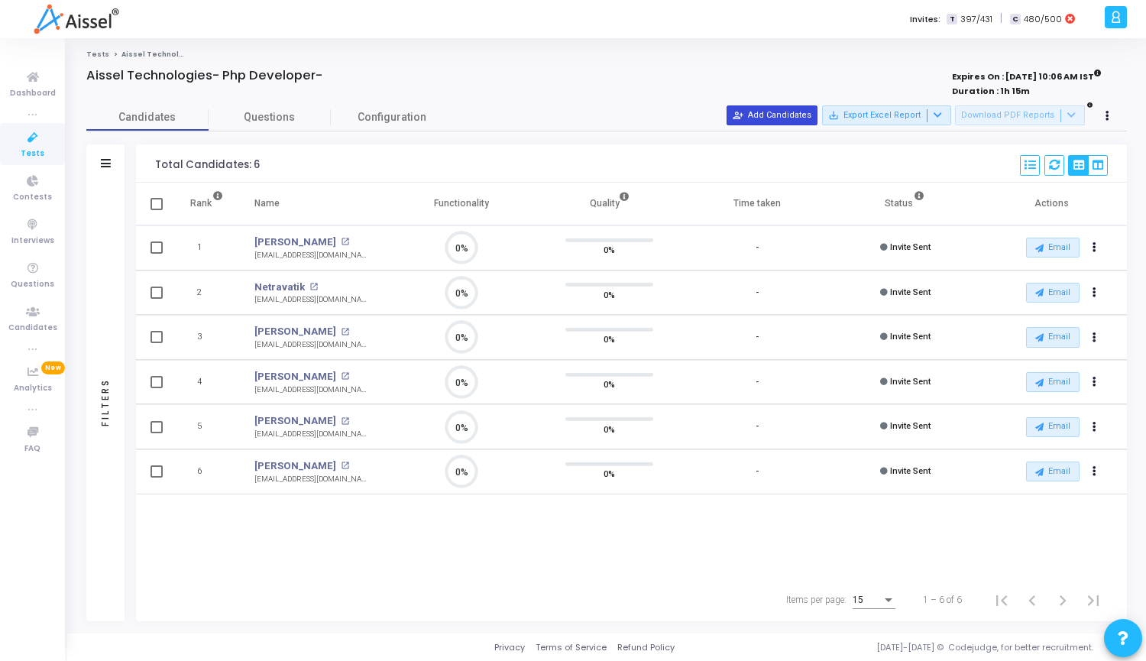
click at [781, 113] on button "person_add_alt Add Candidates" at bounding box center [771, 115] width 91 height 20
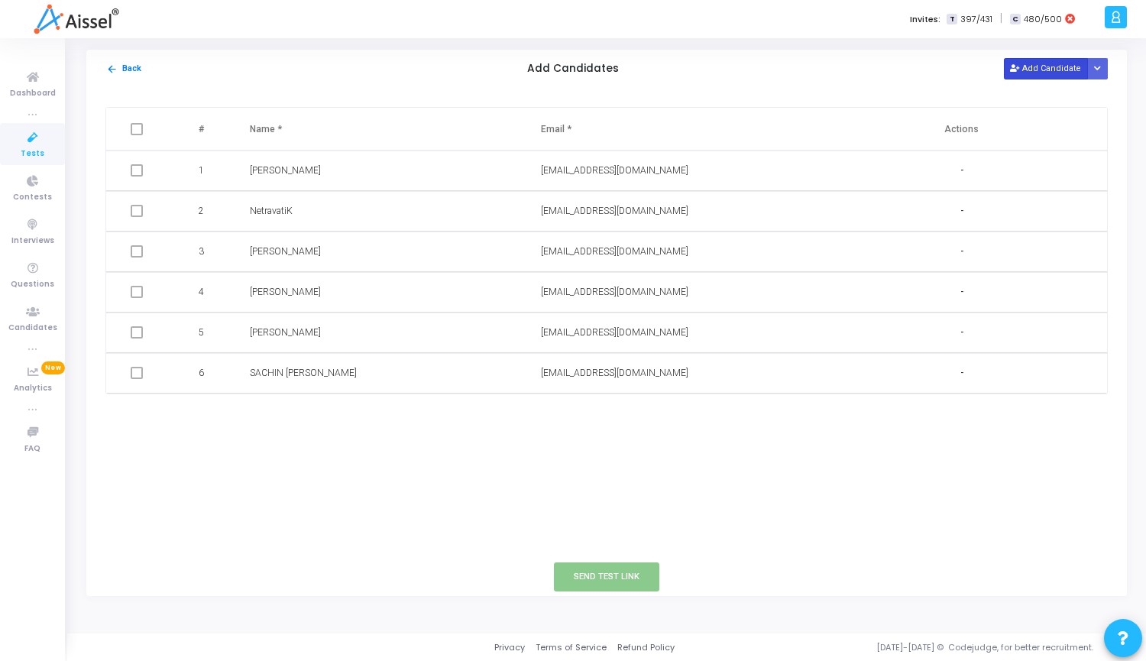
click at [1029, 72] on button "Add Candidate" at bounding box center [1045, 68] width 84 height 21
click at [616, 415] on input "text" at bounding box center [631, 413] width 180 height 25
paste input "[EMAIL_ADDRESS][DOMAIN_NAME]"
type input "[EMAIL_ADDRESS][DOMAIN_NAME]"
click at [296, 412] on input "text" at bounding box center [340, 413] width 180 height 25
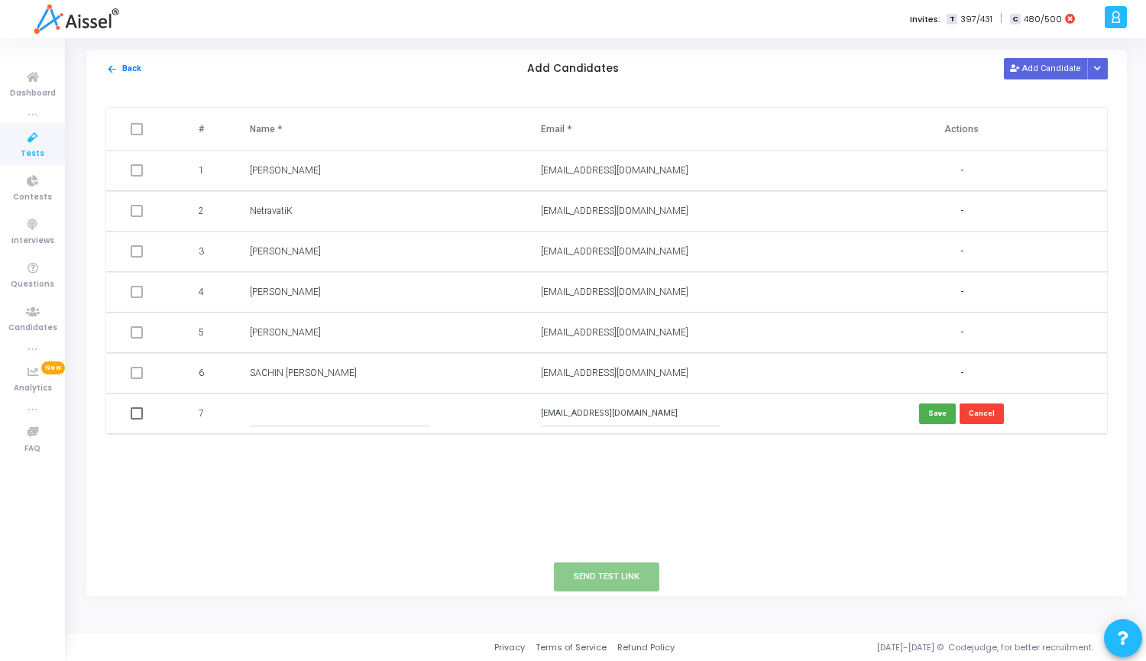
paste input "[PERSON_NAME]"
type input "[PERSON_NAME]"
click at [940, 412] on button "Save" at bounding box center [937, 413] width 37 height 21
click at [135, 415] on span at bounding box center [137, 413] width 12 height 12
click at [136, 419] on input "checkbox" at bounding box center [136, 419] width 1 height 1
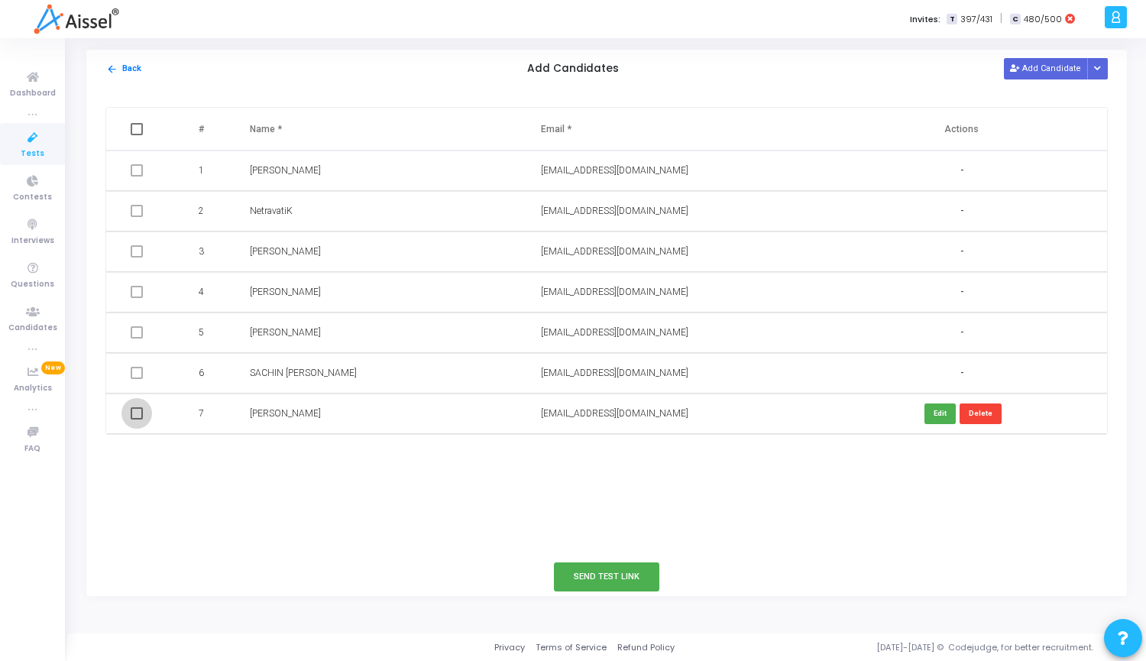
checkbox input "true"
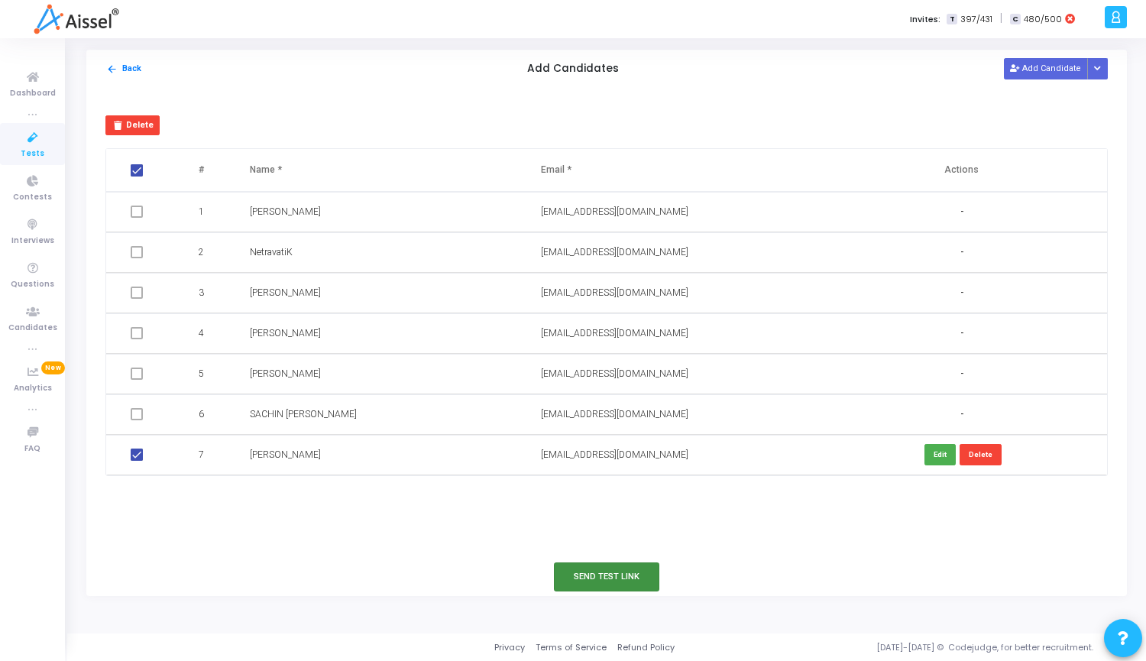
click at [617, 583] on button "Send Test Link" at bounding box center [606, 576] width 105 height 28
